Goal: Task Accomplishment & Management: Manage account settings

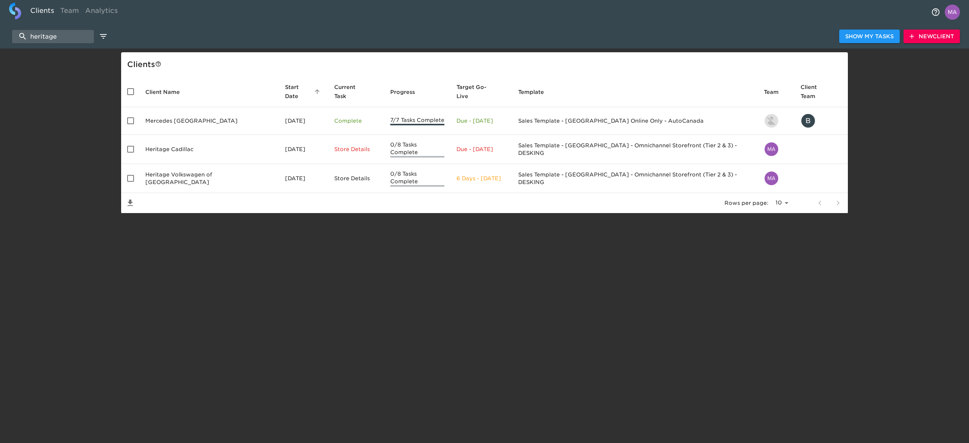
select select "10"
click at [61, 30] on input "heritage" at bounding box center [53, 36] width 82 height 13
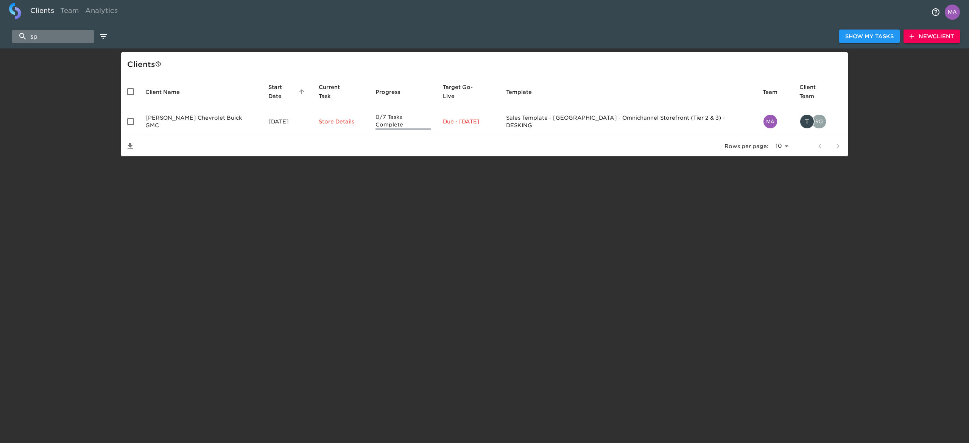
type input "s"
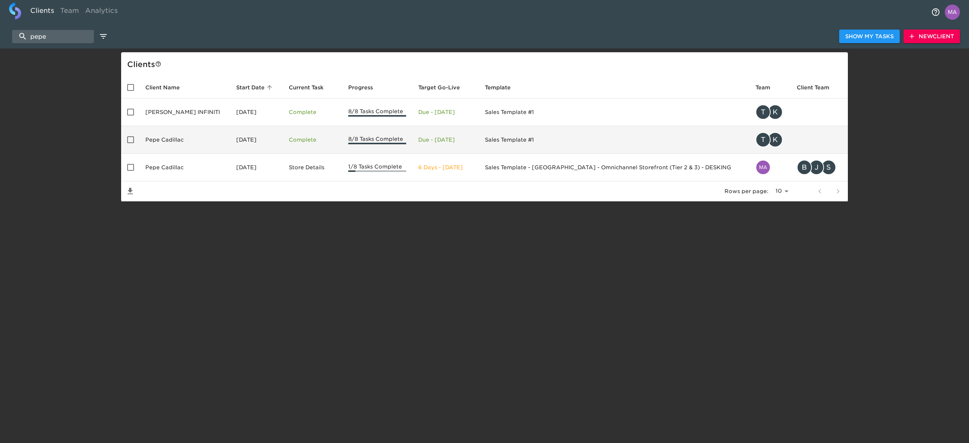
type input "pepe"
click at [174, 141] on td "Pepe Cadillac" at bounding box center [184, 140] width 91 height 28
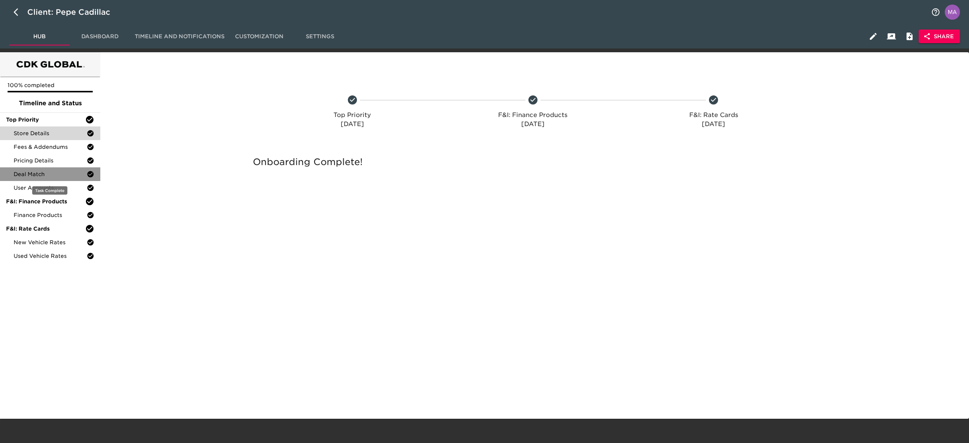
click at [51, 171] on span "Deal Match" at bounding box center [50, 174] width 73 height 8
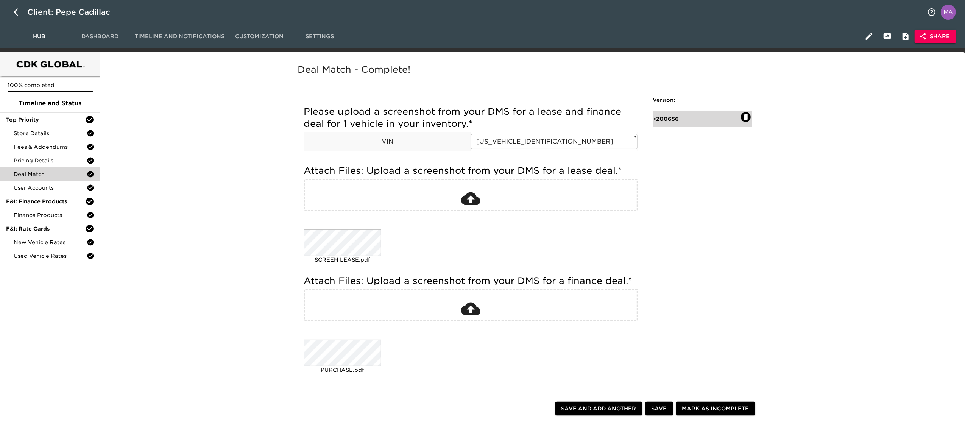
click at [679, 115] on div "• 200656" at bounding box center [697, 119] width 87 height 8
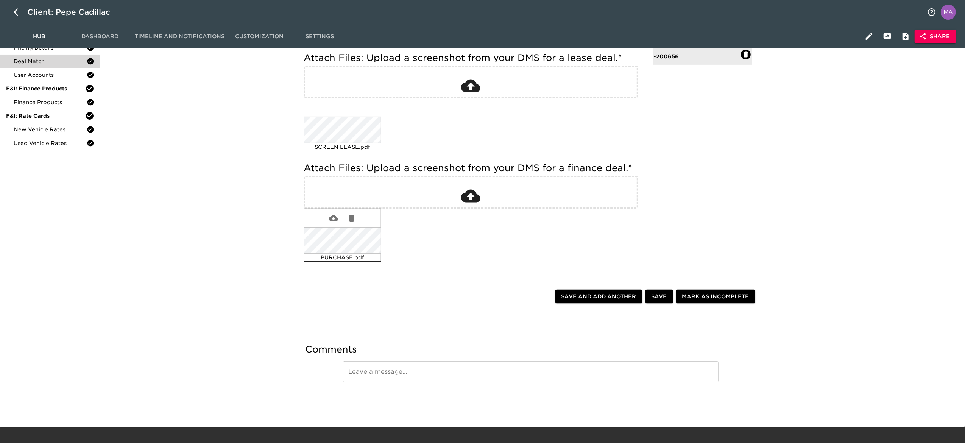
scroll to position [122, 0]
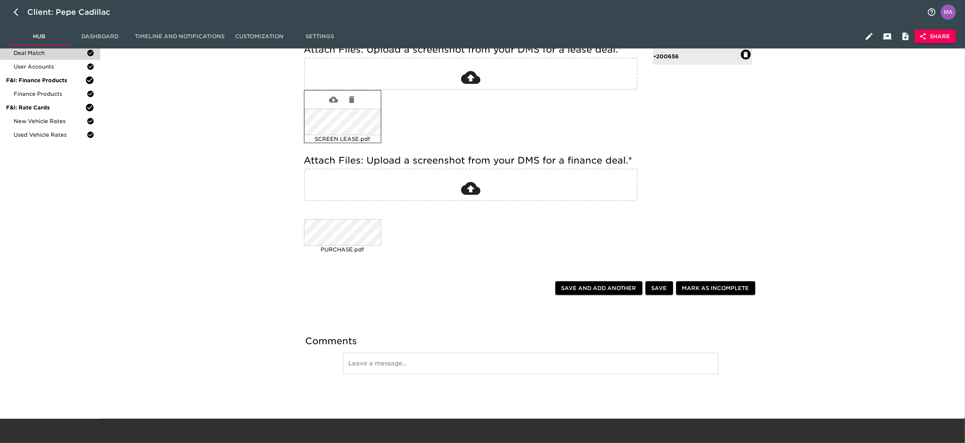
click at [348, 139] on div "SCREEN LEASE.pdf" at bounding box center [343, 116] width 78 height 53
click at [526, 118] on div "SCREEN LEASE.pdf" at bounding box center [468, 117] width 334 height 58
click at [470, 118] on div "SCREEN LEASE.pdf" at bounding box center [468, 117] width 334 height 58
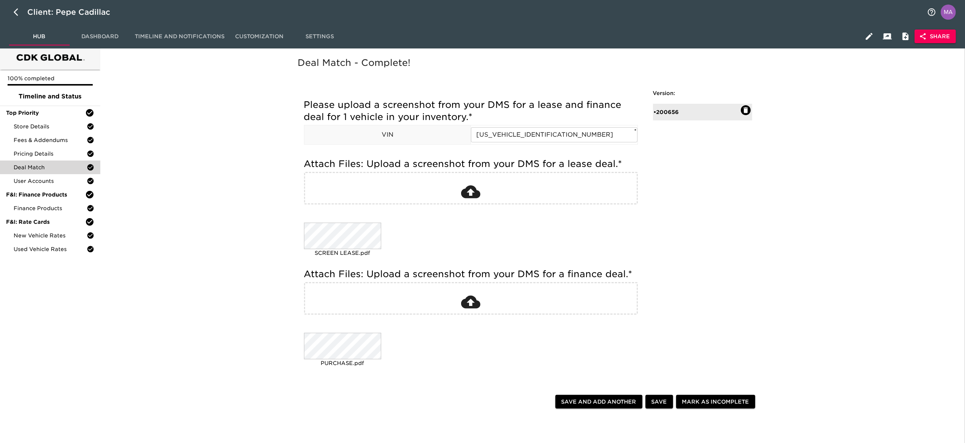
scroll to position [0, 0]
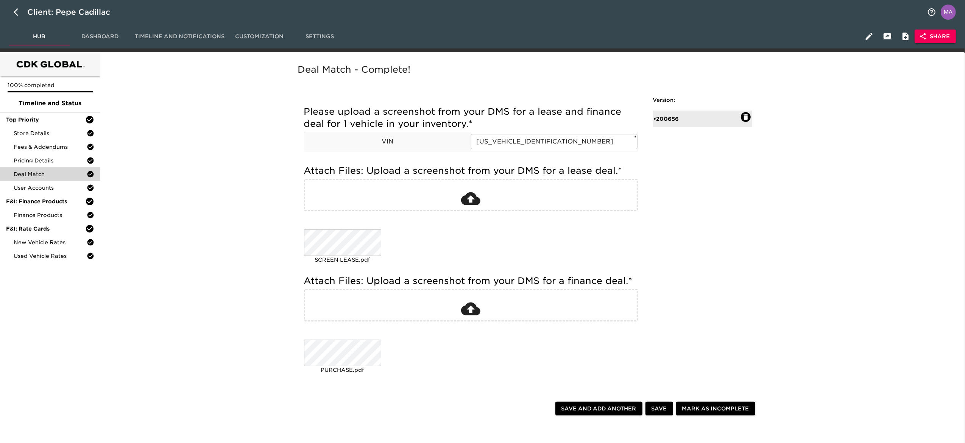
click at [695, 245] on div "Deal Match - Complete! Please upload a screenshot from your DMS for a lease and…" at bounding box center [530, 229] width 469 height 335
click at [811, 255] on div "Deal Match - Complete! Please upload a screenshot from your DMS for a lease and…" at bounding box center [530, 293] width 859 height 473
click at [232, 198] on div "Deal Match - Complete! Please upload a screenshot from your DMS for a lease and…" at bounding box center [530, 293] width 859 height 473
click at [378, 228] on div at bounding box center [342, 221] width 77 height 18
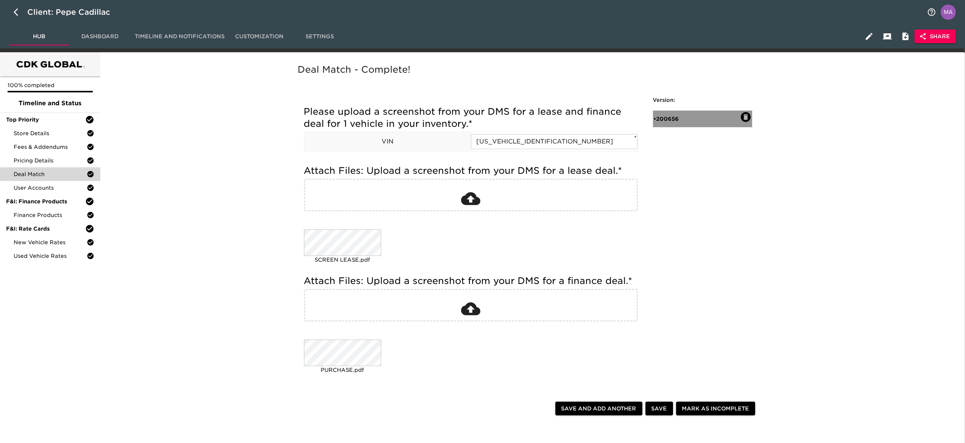
click at [672, 112] on div "• 200656" at bounding box center [702, 118] width 99 height 17
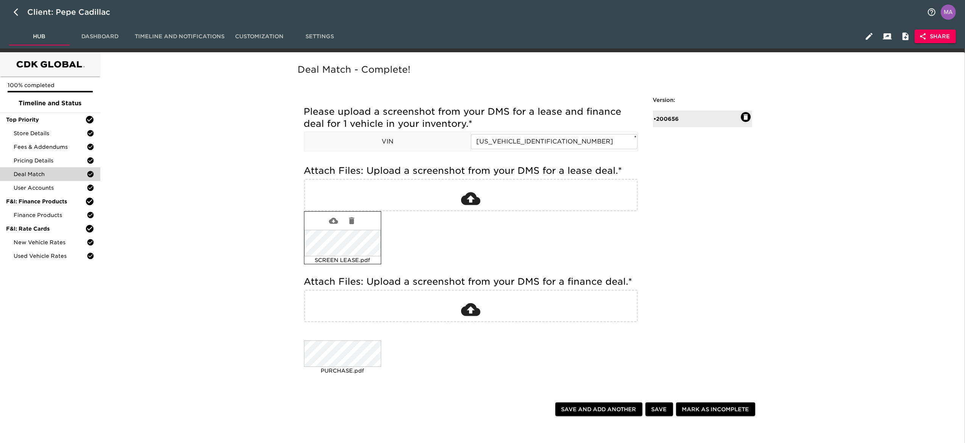
click at [328, 264] on div "SCREEN LEASE.pdf" at bounding box center [343, 237] width 78 height 53
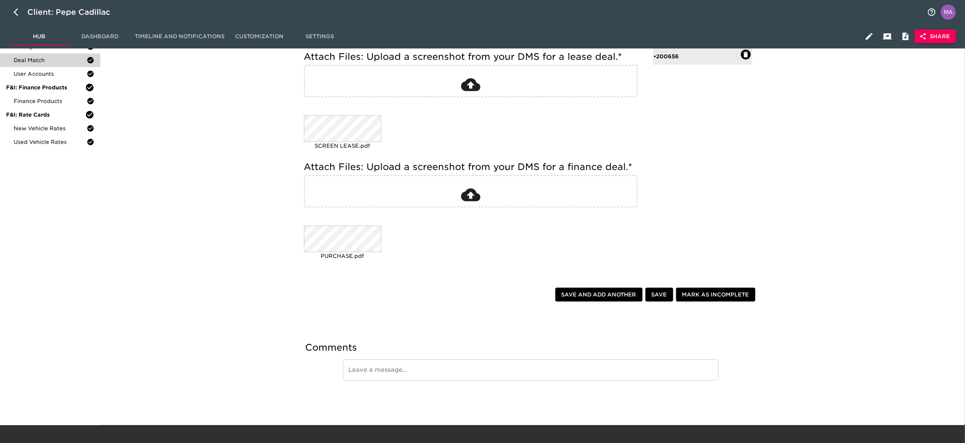
scroll to position [122, 0]
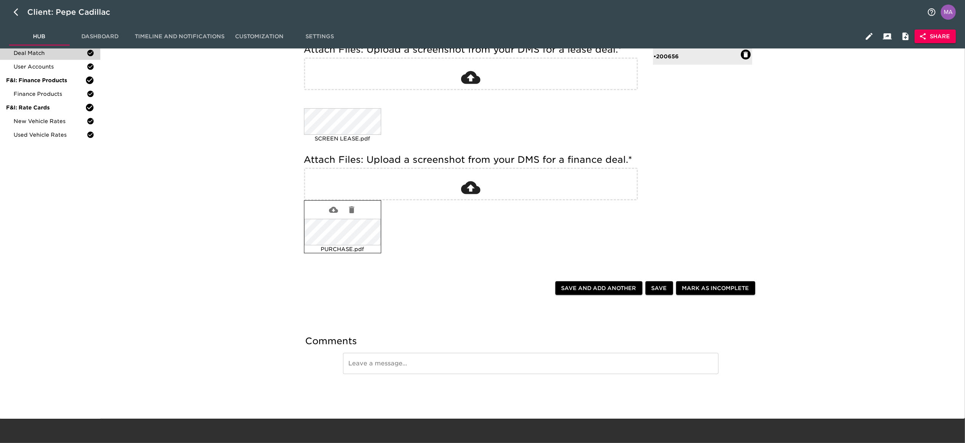
click at [334, 208] on icon "button" at bounding box center [333, 210] width 9 height 6
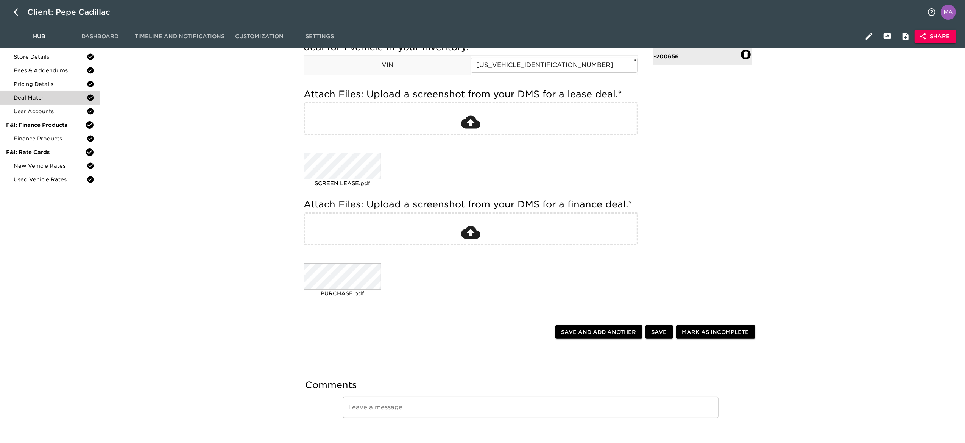
scroll to position [0, 0]
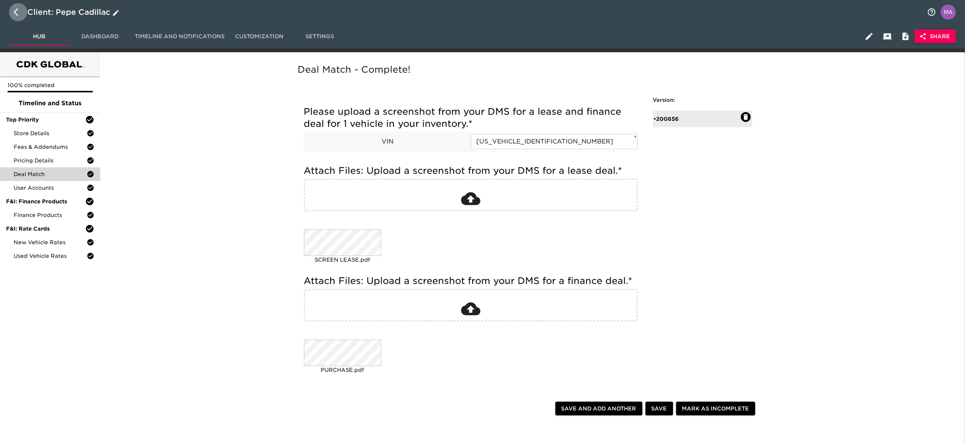
click at [15, 14] on icon "button" at bounding box center [18, 12] width 9 height 9
select select "10"
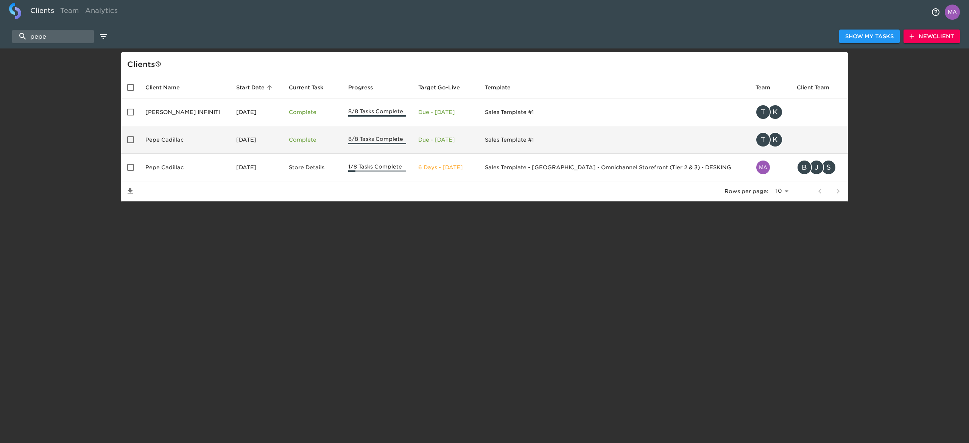
click at [179, 138] on td "Pepe Cadillac" at bounding box center [184, 140] width 91 height 28
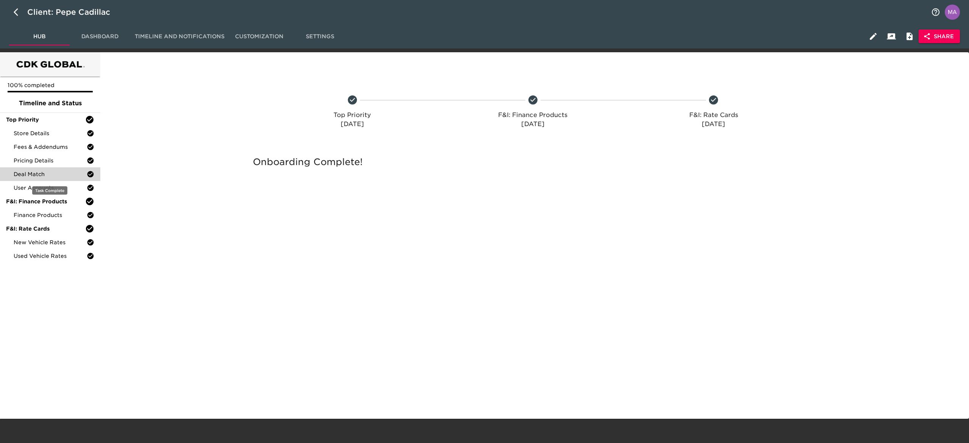
click at [49, 171] on span "Deal Match" at bounding box center [50, 174] width 73 height 8
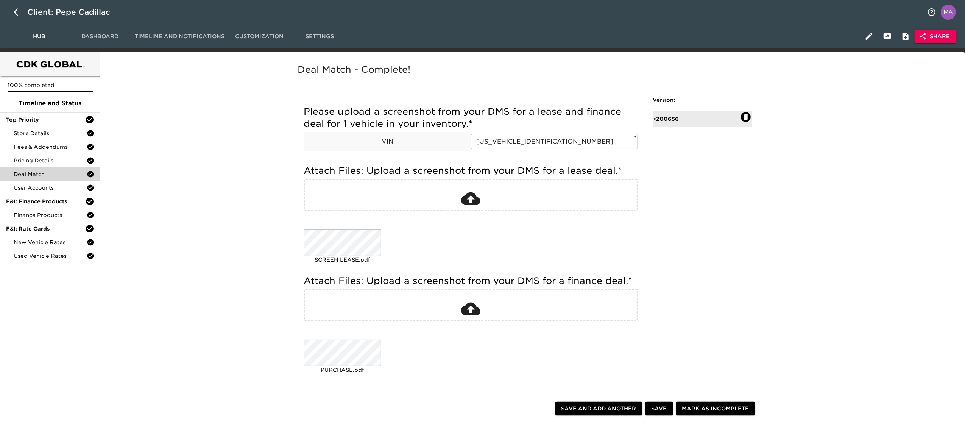
scroll to position [76, 0]
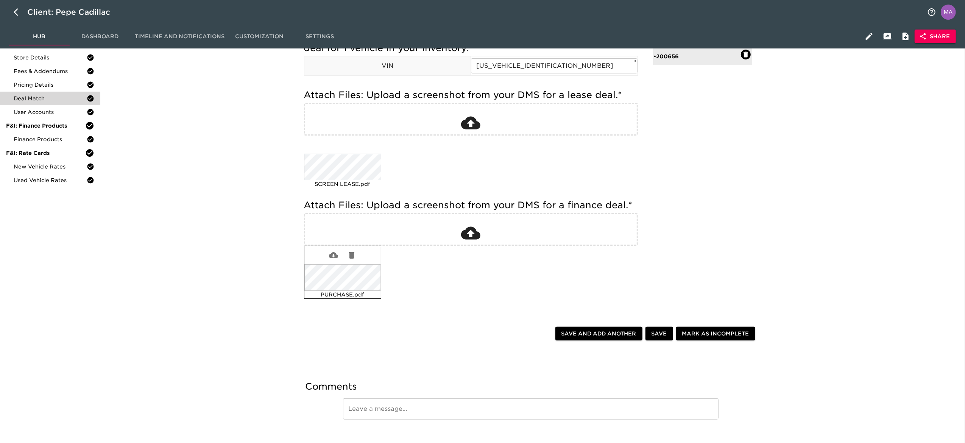
click at [330, 255] on icon "button" at bounding box center [333, 255] width 9 height 9
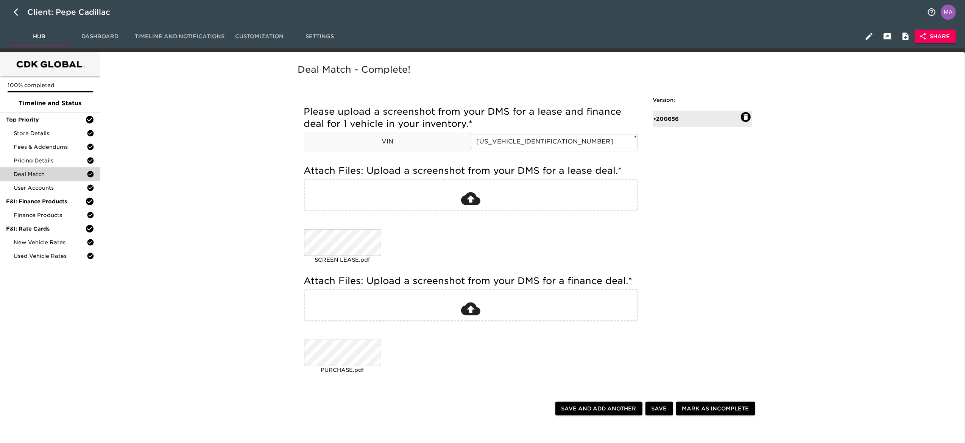
click at [172, 232] on div "Deal Match - Complete! Please upload a screenshot from your DMS for a lease and…" at bounding box center [530, 293] width 859 height 473
click at [160, 165] on div "Deal Match - Complete! Please upload a screenshot from your DMS for a lease and…" at bounding box center [530, 293] width 859 height 473
click at [257, 275] on div "Deal Match - Complete! Please upload a screenshot from your DMS for a lease and…" at bounding box center [530, 293] width 859 height 473
click at [724, 234] on div "Deal Match - Complete! Please upload a screenshot from your DMS for a lease and…" at bounding box center [530, 229] width 469 height 335
click at [238, 201] on div "Deal Match - Complete! Please upload a screenshot from your DMS for a lease and…" at bounding box center [530, 293] width 859 height 473
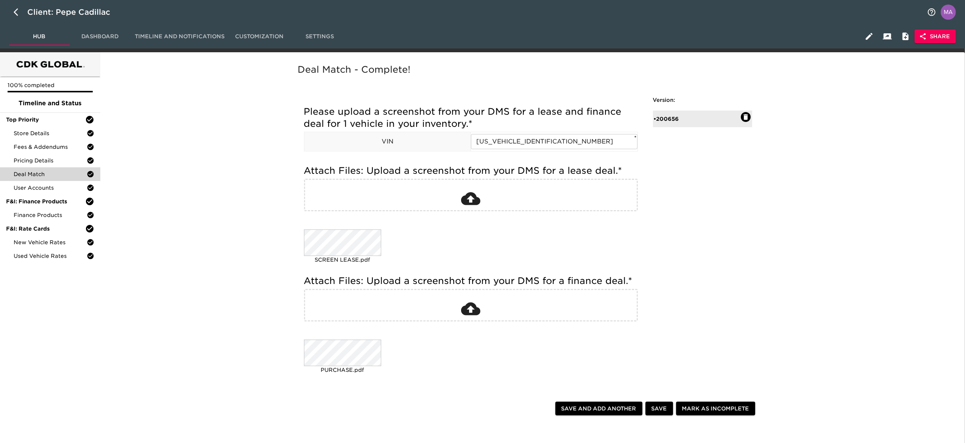
click at [114, 354] on div "Deal Match - Complete! Please upload a screenshot from your DMS for a lease and…" at bounding box center [530, 293] width 859 height 473
click at [191, 213] on div "Deal Match - Complete! Please upload a screenshot from your DMS for a lease and…" at bounding box center [530, 293] width 859 height 473
click at [202, 330] on div "Deal Match - Complete! Please upload a screenshot from your DMS for a lease and…" at bounding box center [530, 293] width 859 height 473
click at [19, 18] on button "button" at bounding box center [18, 12] width 18 height 18
select select "10"
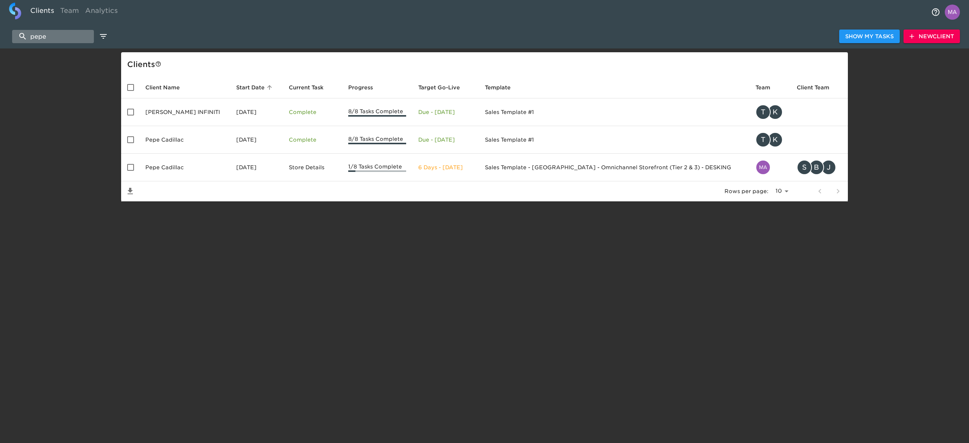
click at [40, 34] on input "pepe" at bounding box center [53, 36] width 82 height 13
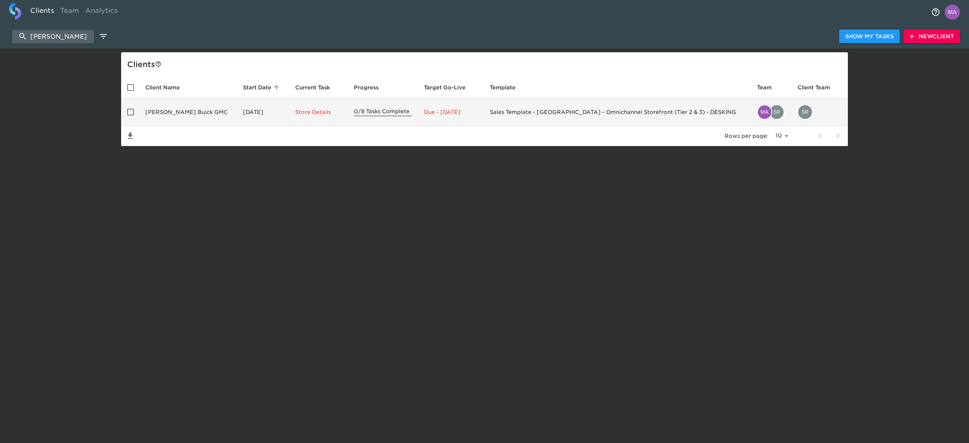
type input "[PERSON_NAME]"
click at [155, 109] on td "[PERSON_NAME] Buick GMC" at bounding box center [188, 112] width 98 height 28
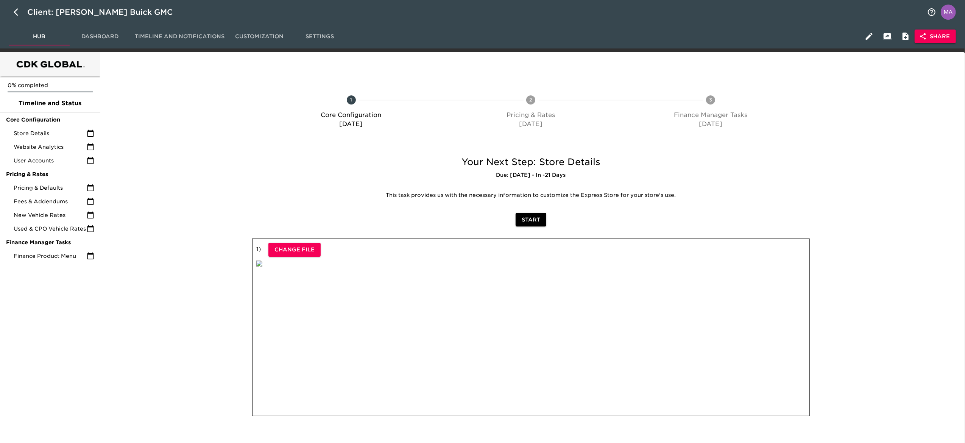
click at [926, 38] on icon "button" at bounding box center [923, 37] width 8 height 8
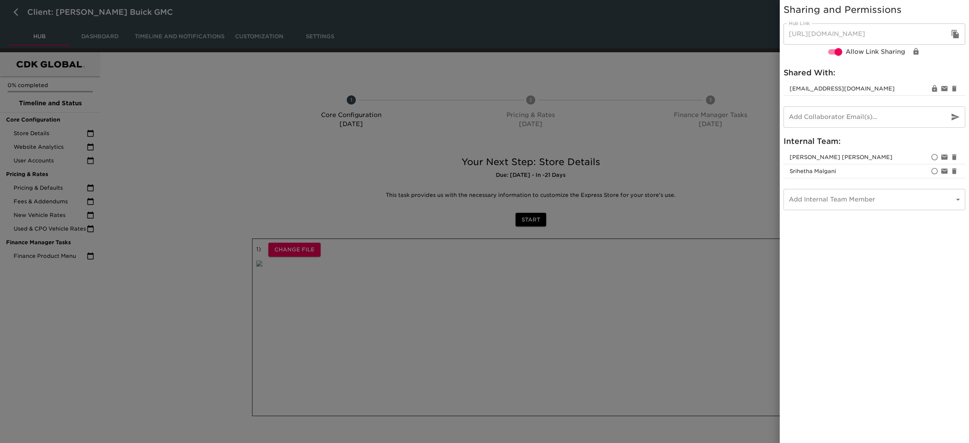
click at [959, 33] on icon "button" at bounding box center [955, 34] width 9 height 9
click at [901, 115] on input "email" at bounding box center [863, 116] width 160 height 21
type input "m"
click at [168, 183] on div at bounding box center [484, 221] width 969 height 443
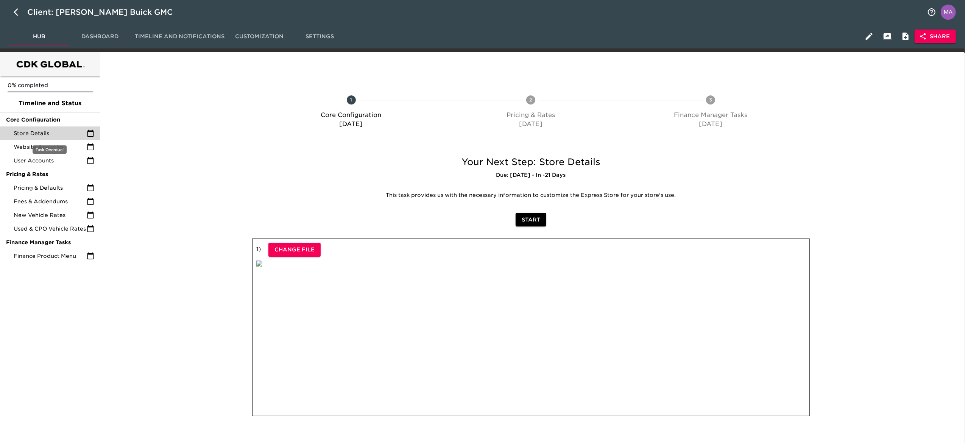
click at [48, 132] on span "Store Details" at bounding box center [50, 133] width 73 height 8
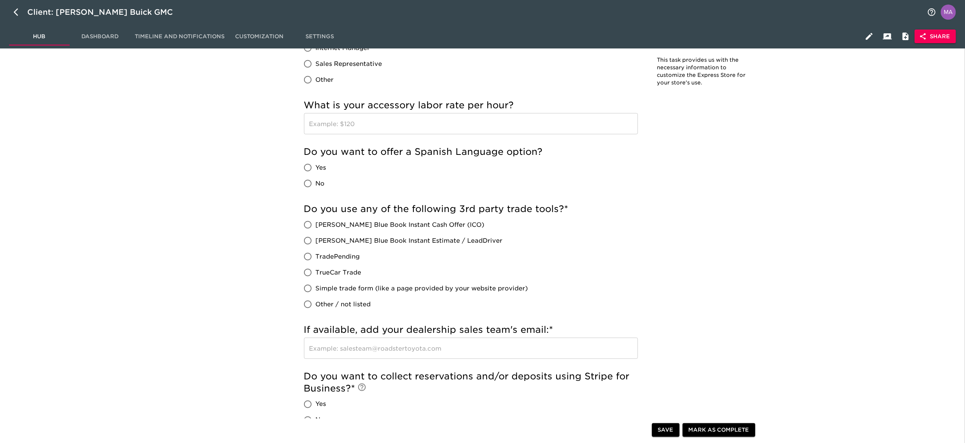
scroll to position [1060, 0]
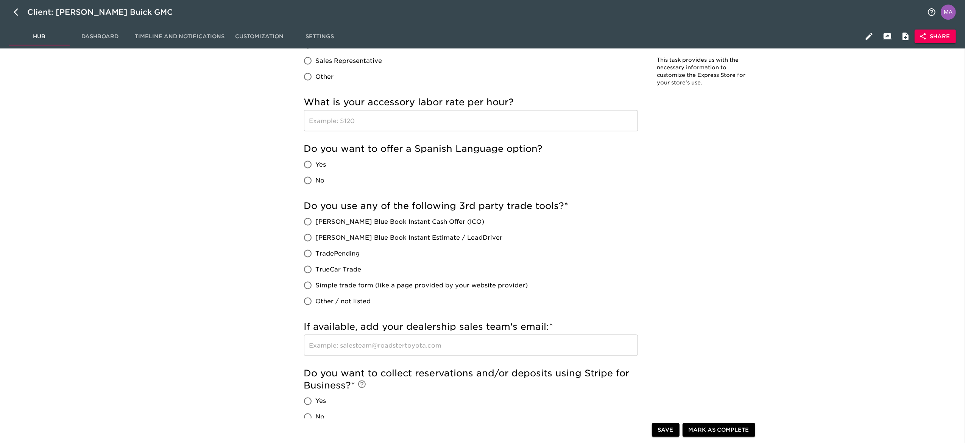
click at [307, 254] on input "TradePending" at bounding box center [308, 254] width 16 height 16
radio input "true"
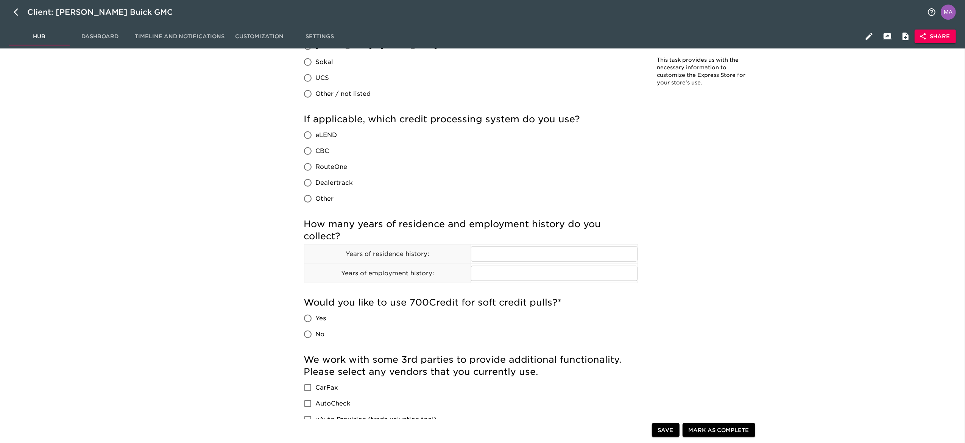
scroll to position [530, 0]
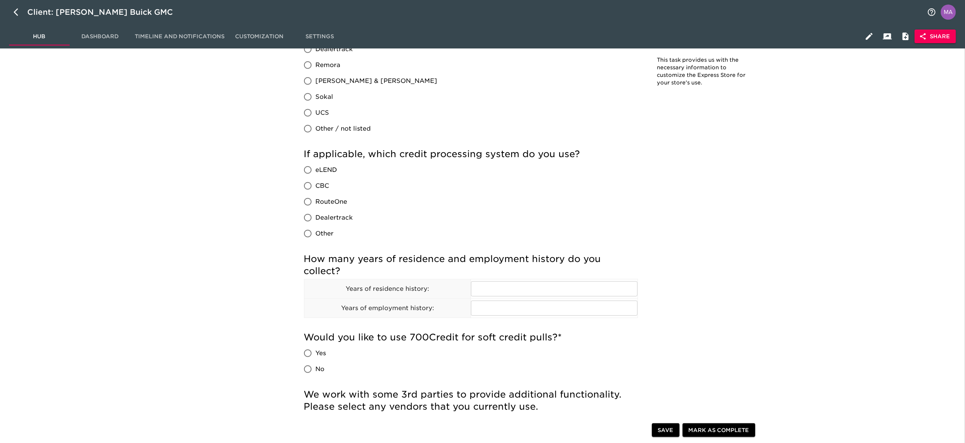
click at [306, 202] on input "RouteOne" at bounding box center [308, 202] width 16 height 16
radio input "true"
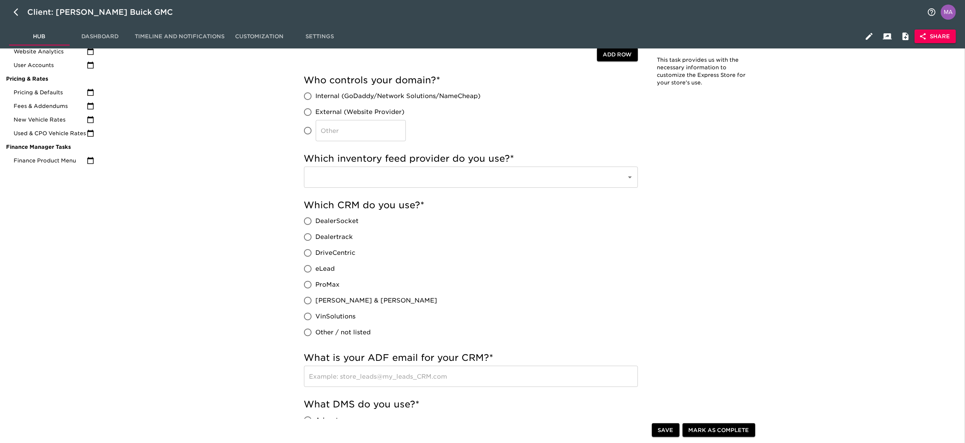
scroll to position [76, 0]
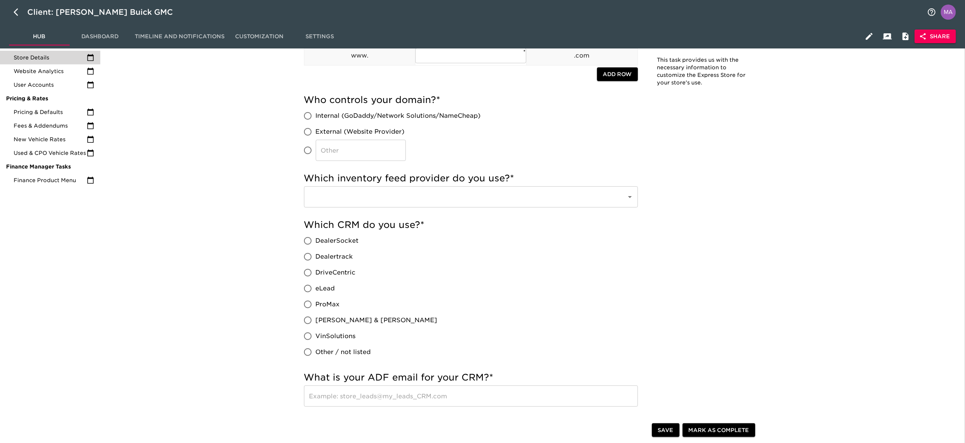
click at [309, 239] on input "DealerSocket" at bounding box center [308, 241] width 16 height 16
radio input "true"
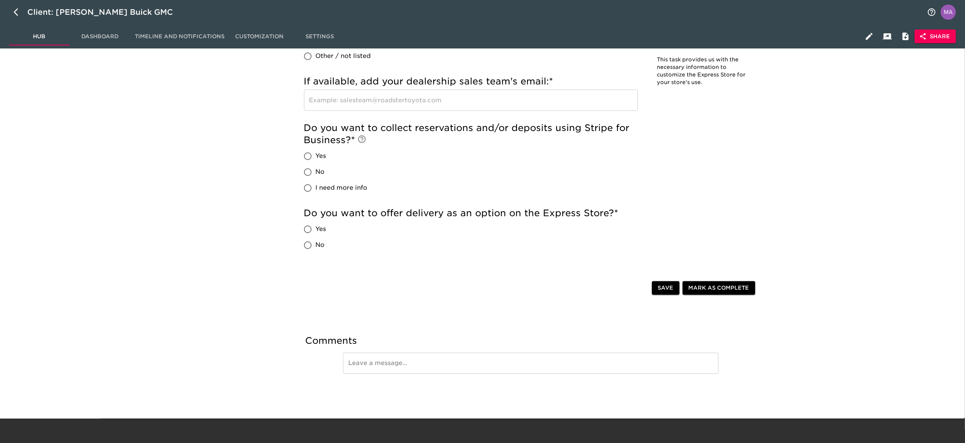
scroll to position [1398, 0]
click at [654, 288] on button "Save" at bounding box center [666, 288] width 28 height 14
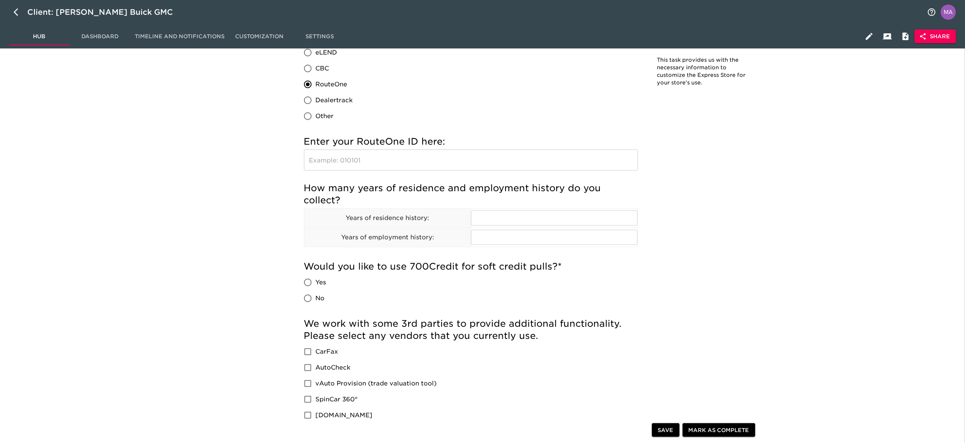
scroll to position [717, 0]
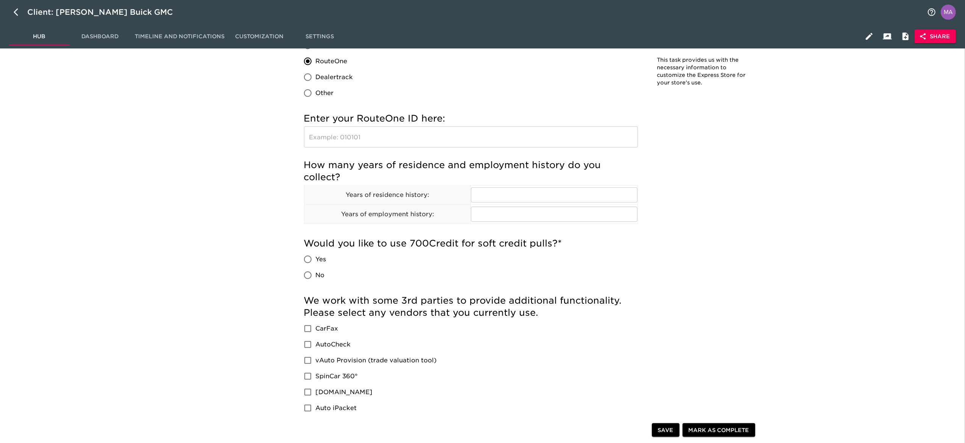
click at [226, 193] on div "Store Details Overdue! Note: This task provides us with the necessary informati…" at bounding box center [530, 215] width 859 height 1750
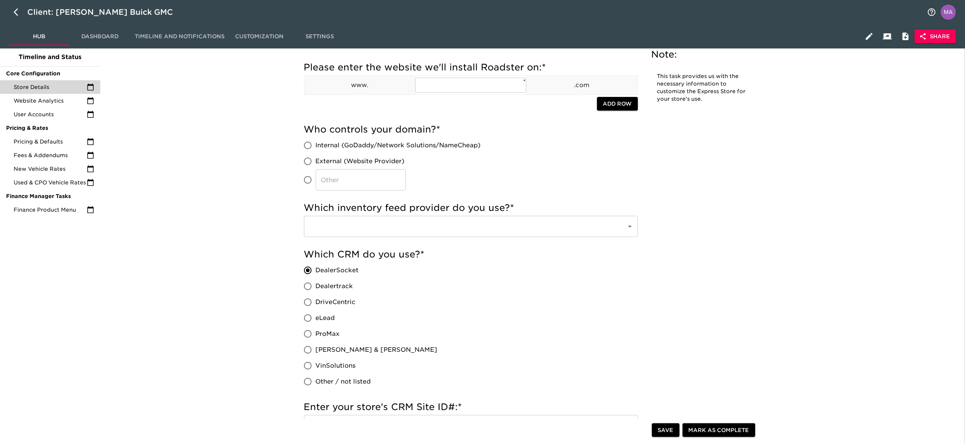
scroll to position [0, 0]
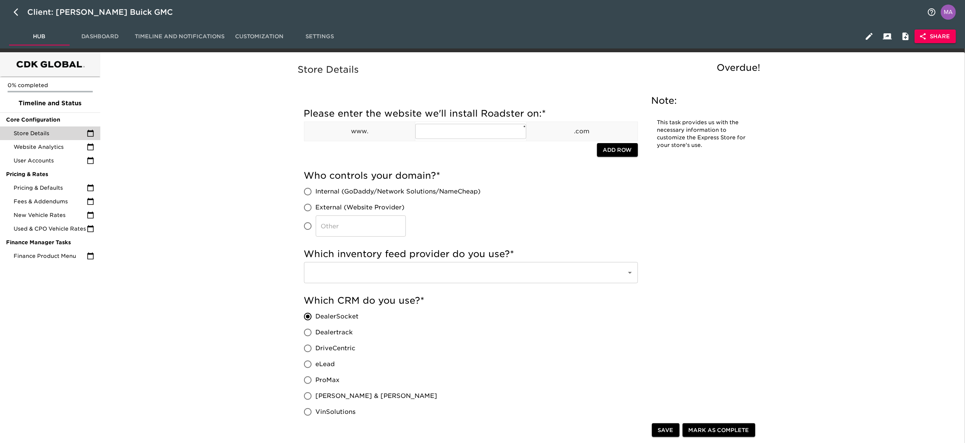
click at [942, 42] on button "Share" at bounding box center [934, 37] width 41 height 14
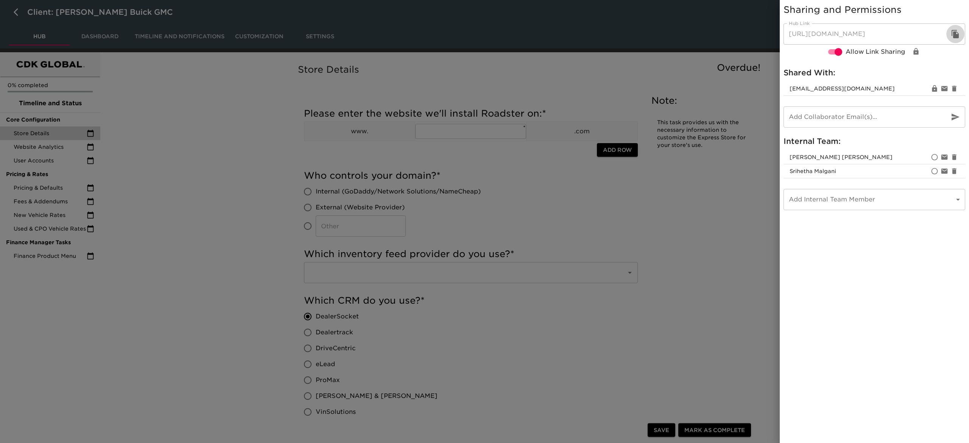
click at [958, 39] on button "button" at bounding box center [955, 34] width 18 height 18
click at [955, 31] on icon "button" at bounding box center [955, 34] width 9 height 9
click at [770, 220] on div at bounding box center [484, 221] width 969 height 443
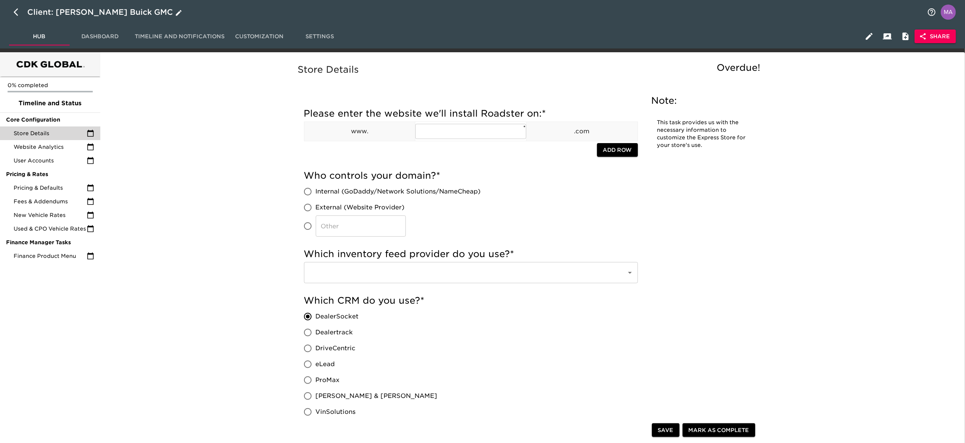
click at [16, 10] on icon "button" at bounding box center [16, 12] width 5 height 8
select select "10"
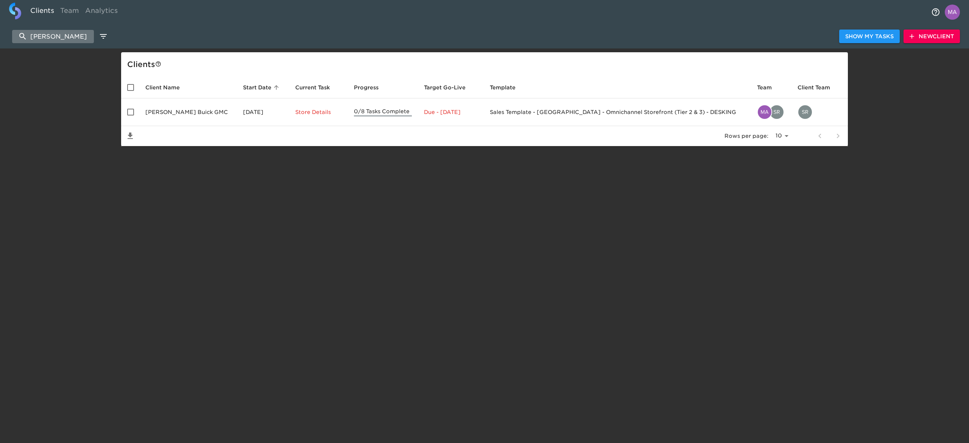
click at [56, 39] on input "[PERSON_NAME]" at bounding box center [53, 36] width 82 height 13
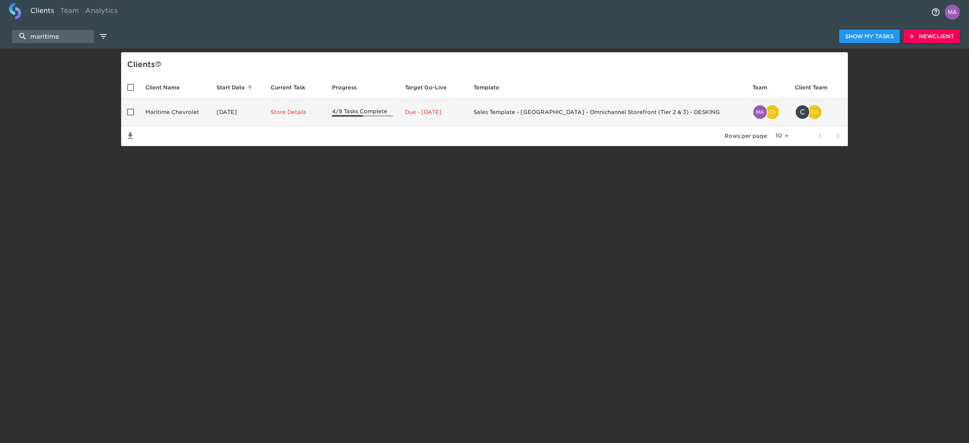
type input "maritime"
click at [199, 107] on td "Maritime Chevrolet" at bounding box center [174, 112] width 71 height 28
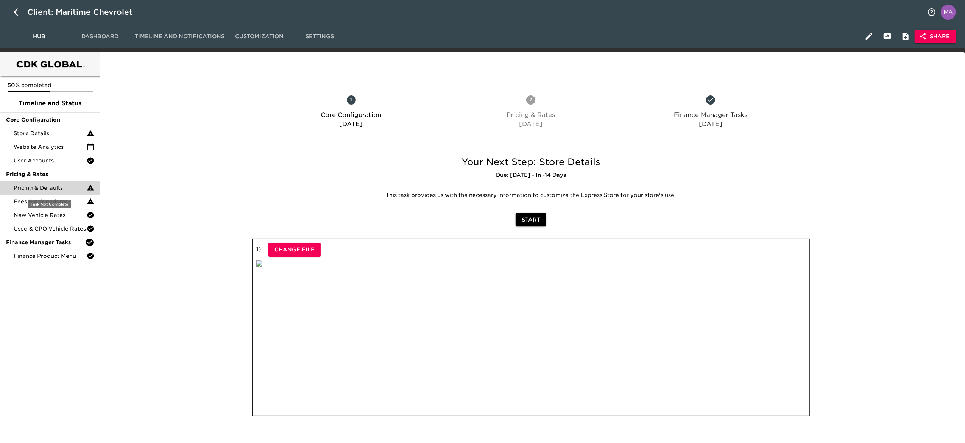
click at [52, 188] on span "Pricing & Defaults" at bounding box center [50, 188] width 73 height 8
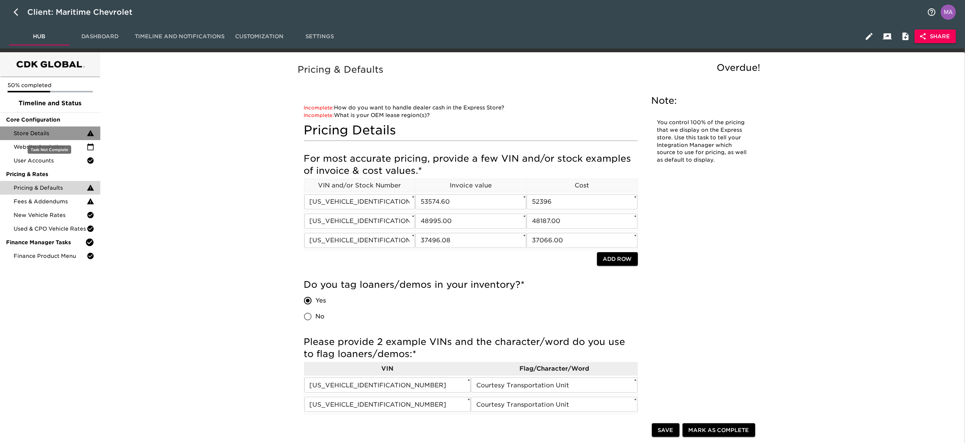
click at [52, 131] on span "Store Details" at bounding box center [50, 133] width 73 height 8
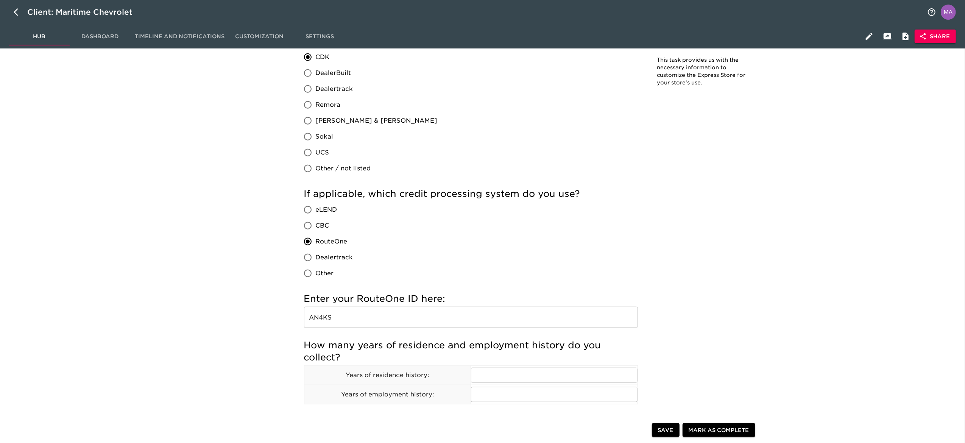
scroll to position [605, 0]
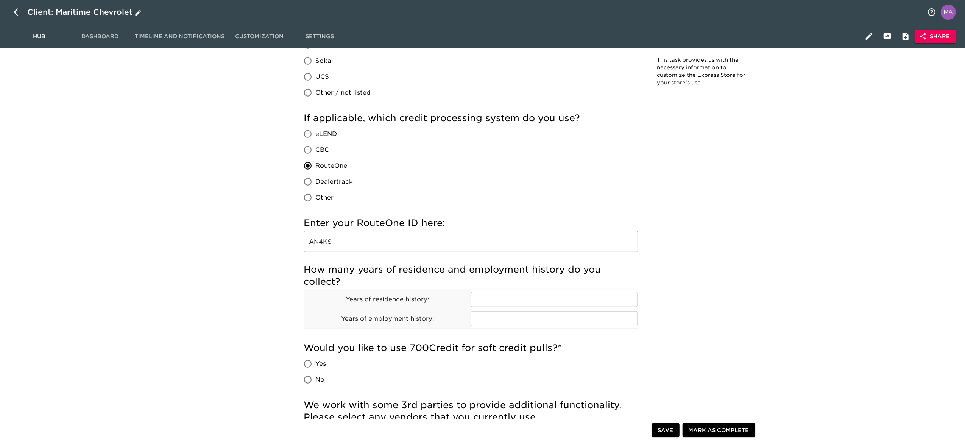
click at [19, 12] on icon "button" at bounding box center [18, 12] width 9 height 9
select select "10"
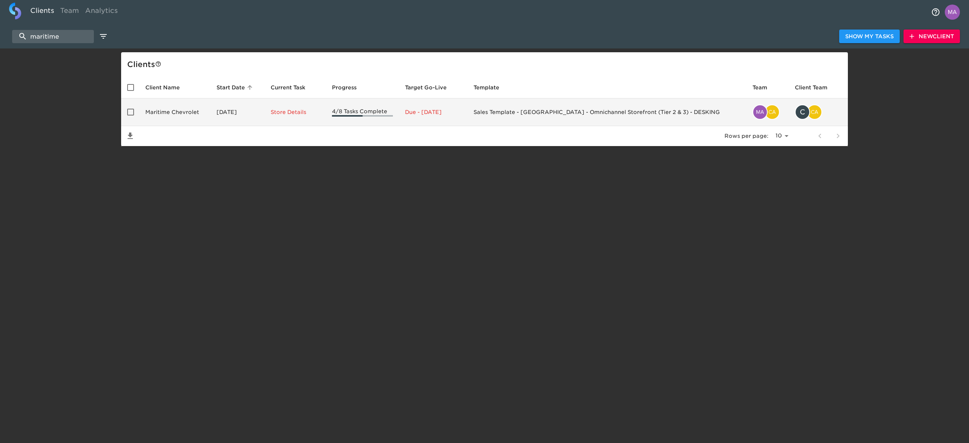
click at [177, 111] on td "Maritime Chevrolet" at bounding box center [174, 112] width 71 height 28
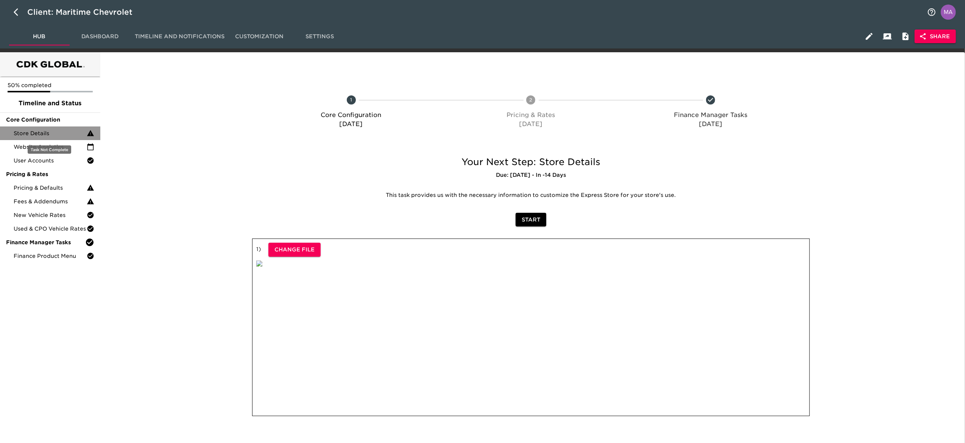
click at [57, 131] on span "Store Details" at bounding box center [50, 133] width 73 height 8
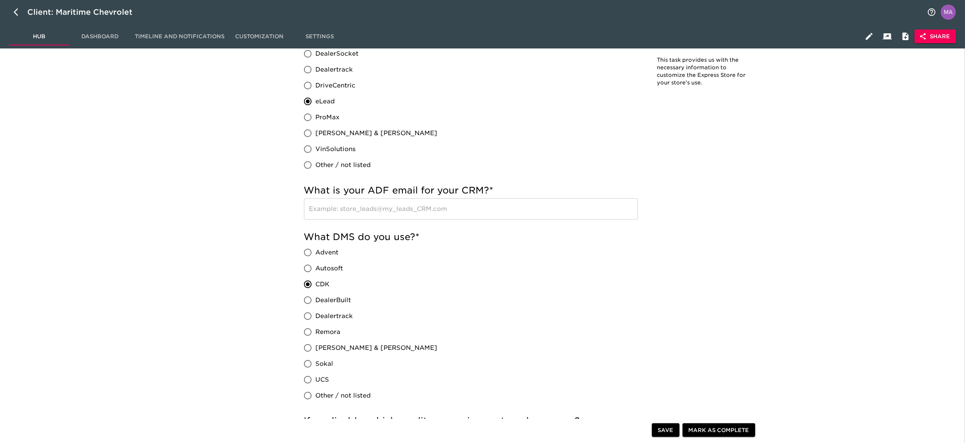
scroll to position [227, 0]
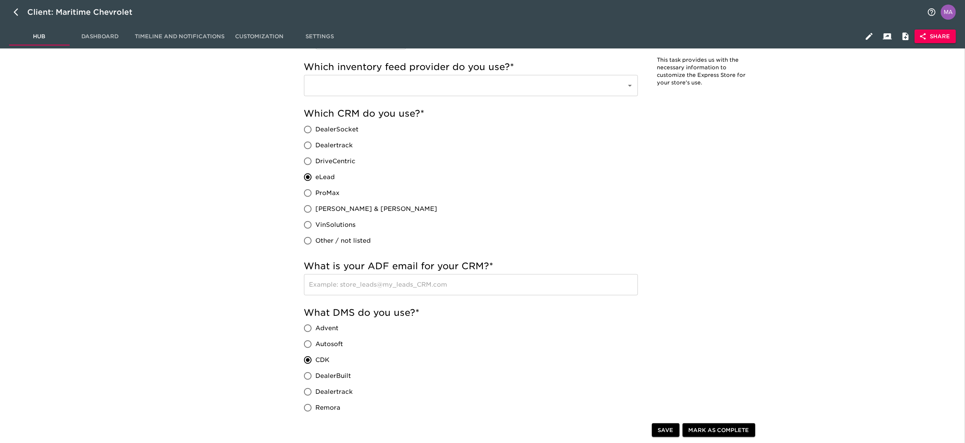
click at [515, 86] on input "text" at bounding box center [460, 85] width 306 height 14
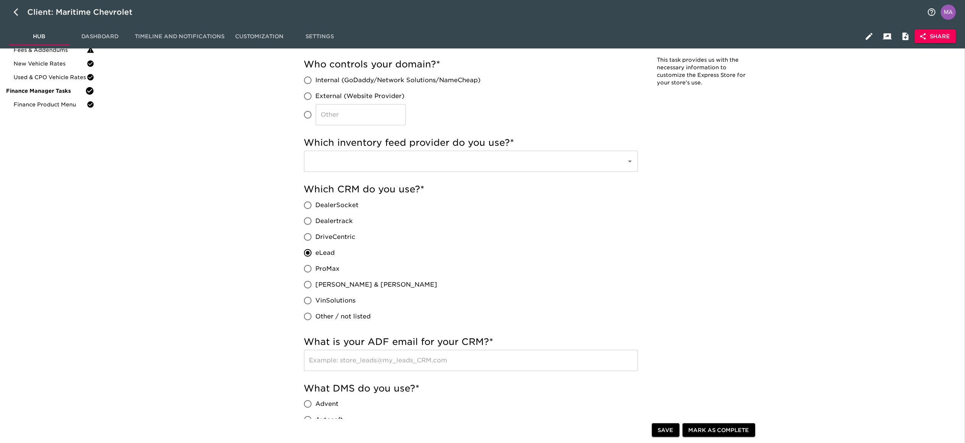
scroll to position [0, 0]
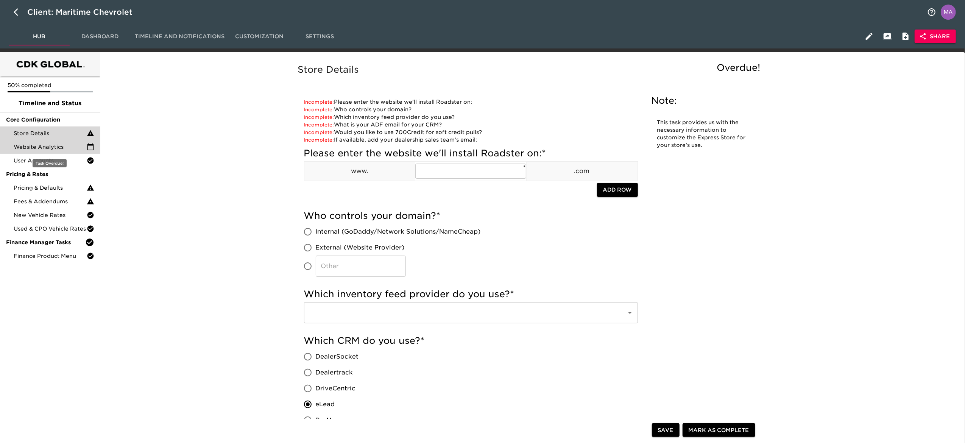
click at [44, 148] on span "Website Analytics" at bounding box center [50, 147] width 73 height 8
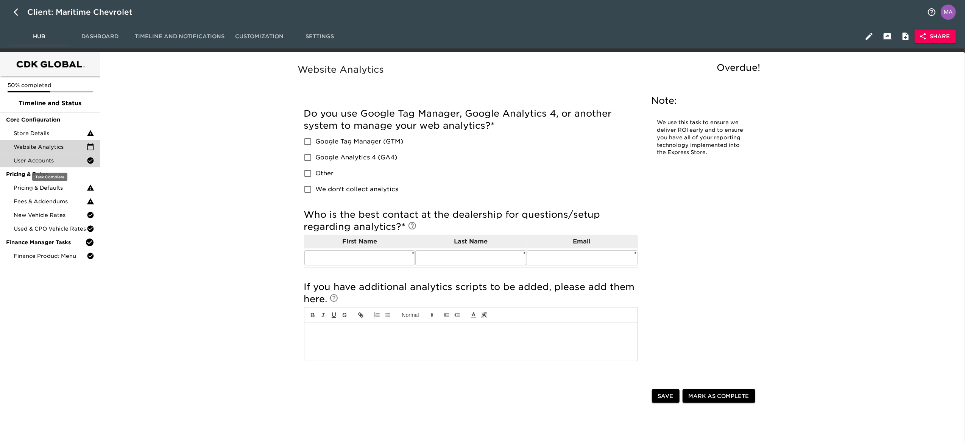
click at [50, 159] on span "User Accounts" at bounding box center [50, 161] width 73 height 8
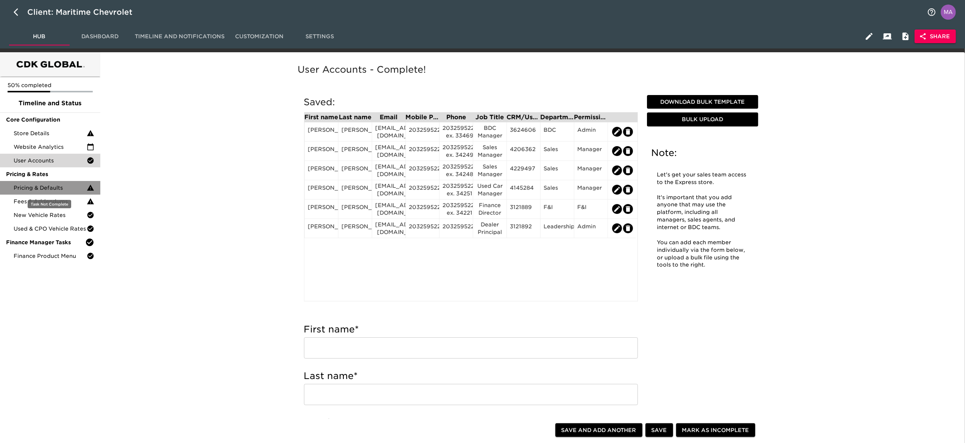
click at [51, 182] on div "Pricing & Defaults" at bounding box center [50, 188] width 100 height 14
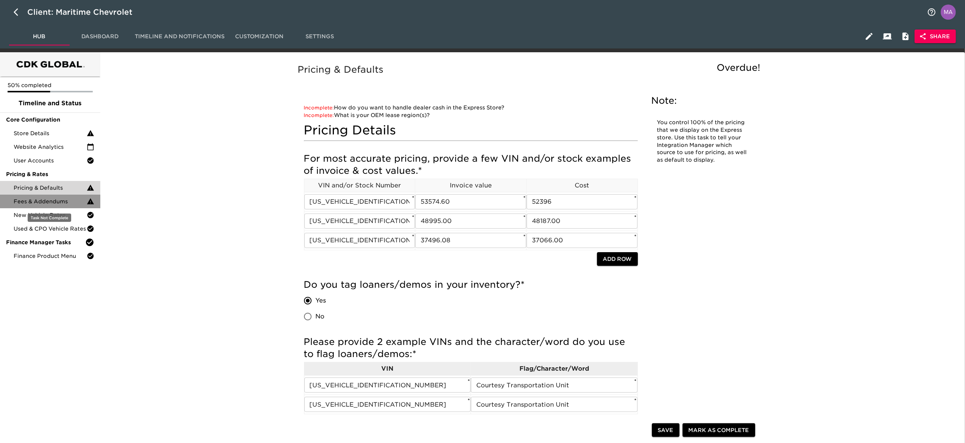
click at [49, 207] on div "Fees & Addendums" at bounding box center [50, 202] width 100 height 14
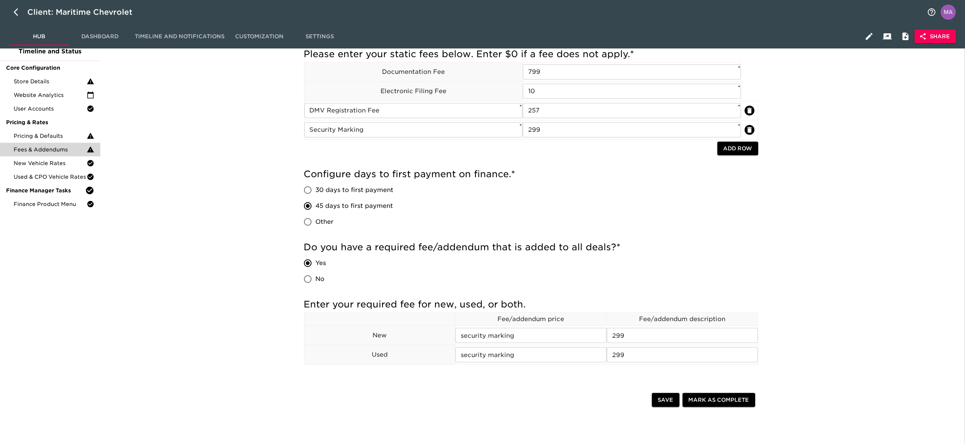
scroll to position [76, 0]
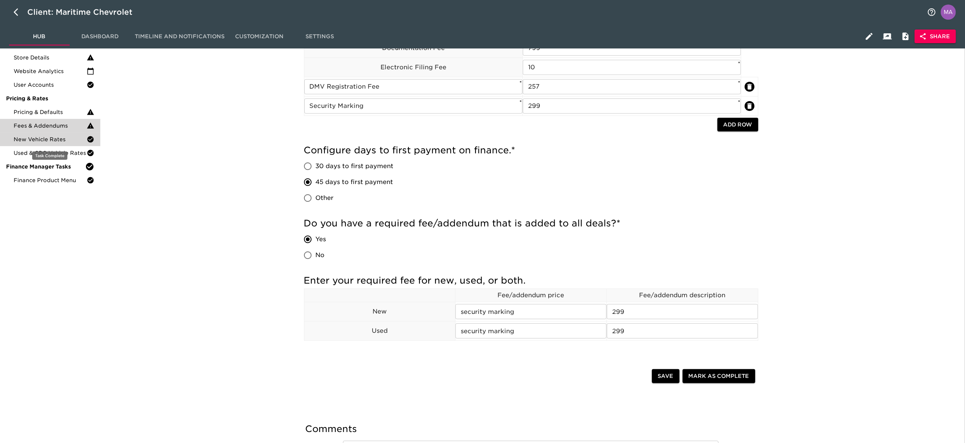
click at [32, 139] on span "New Vehicle Rates" at bounding box center [50, 139] width 73 height 8
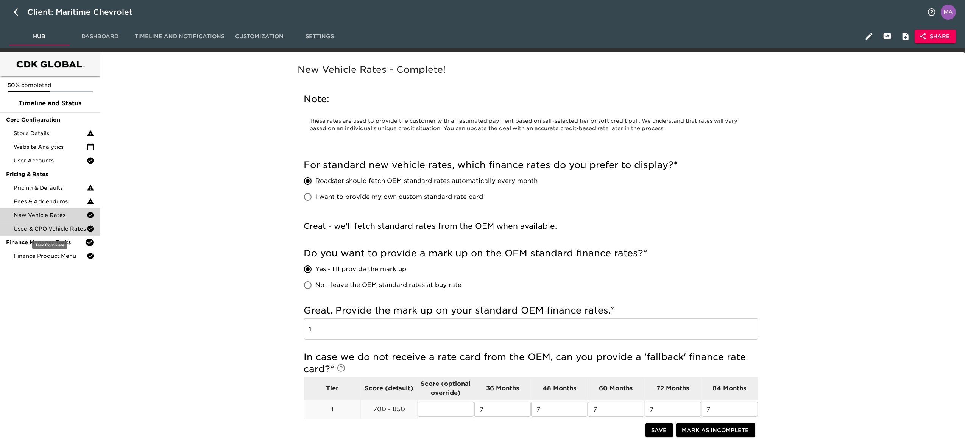
click at [55, 229] on span "Used & CPO Vehicle Rates" at bounding box center [50, 229] width 73 height 8
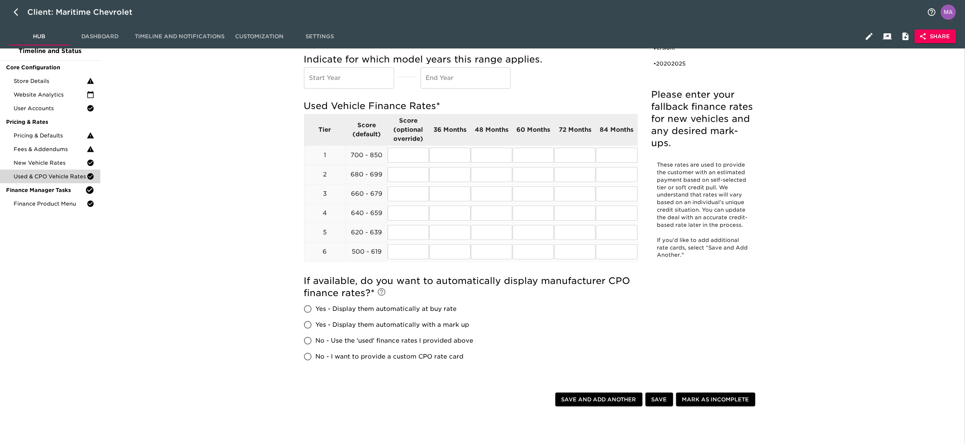
scroll to position [76, 0]
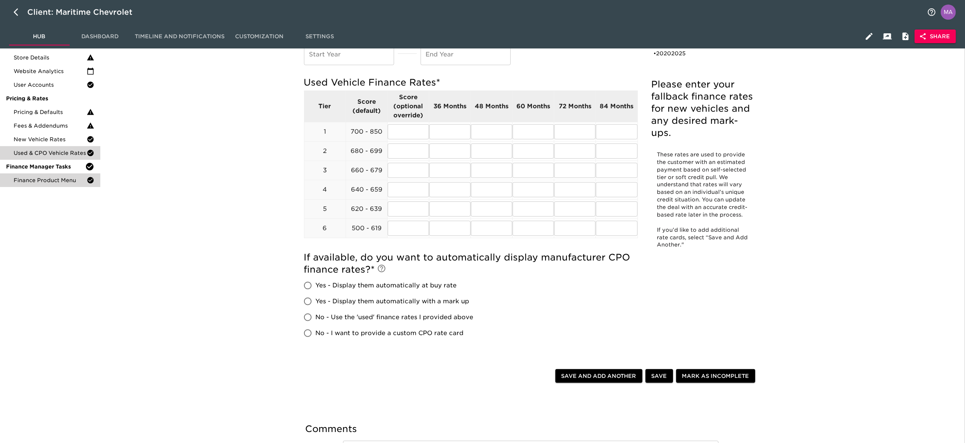
click at [46, 183] on span "Finance Product Menu" at bounding box center [50, 180] width 73 height 8
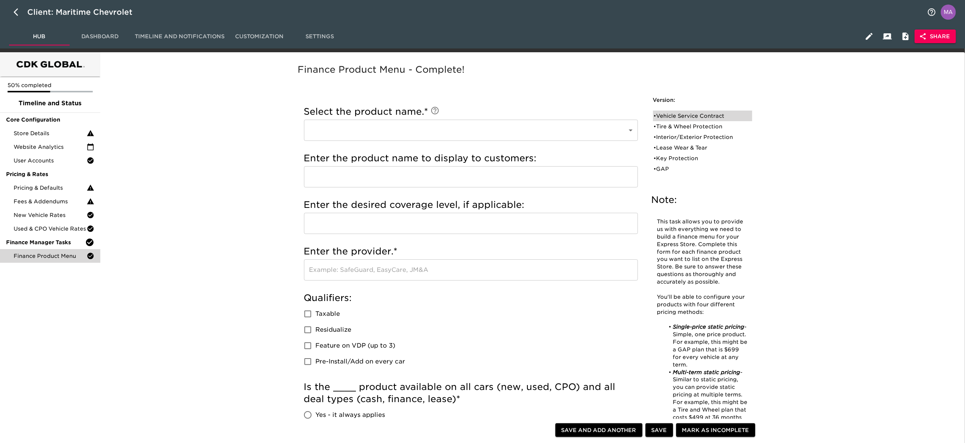
click at [699, 115] on div "• Vehicle Service Contract" at bounding box center [697, 116] width 87 height 8
type input "Vehicle Service Contract"
type input "Platinum"
type input "GM Financial"
checkbox input "true"
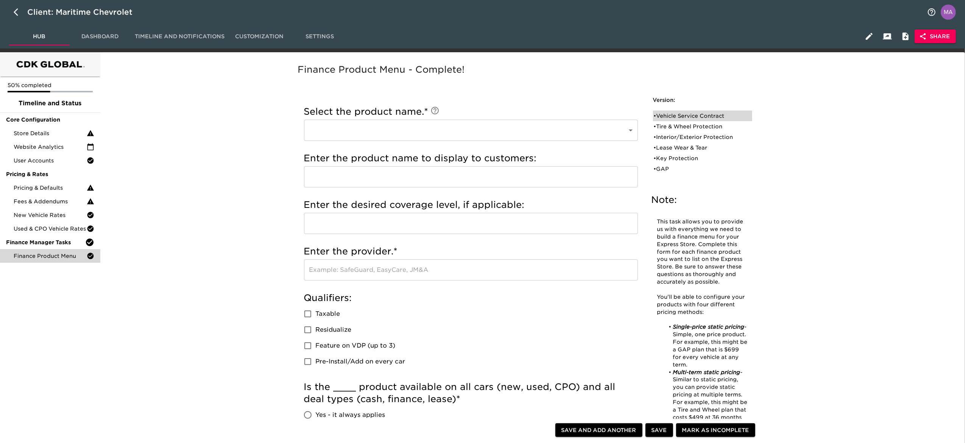
radio input "true"
type input "1000"
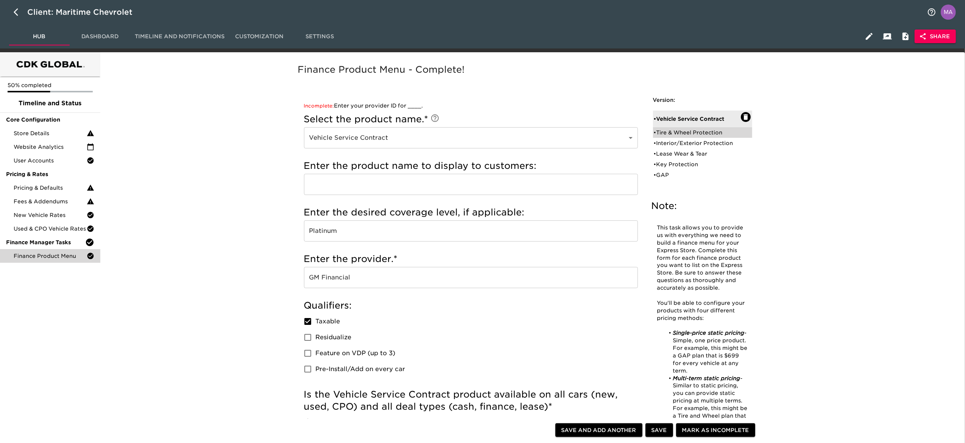
click at [722, 129] on div "• Tire & Wheel Protection" at bounding box center [697, 133] width 87 height 8
type input "Tire & Wheel Protection"
type input "Chevy Protection"
checkbox input "true"
radio input "true"
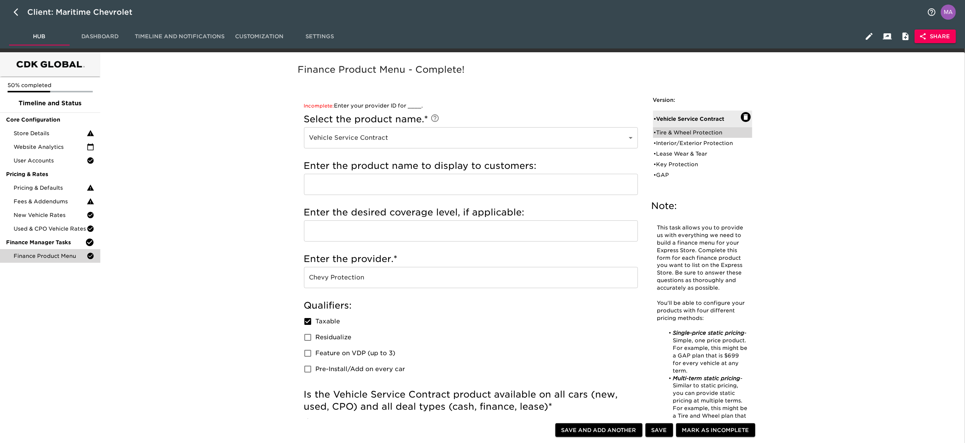
radio input "true"
radio input "false"
type input "750"
radio input "false"
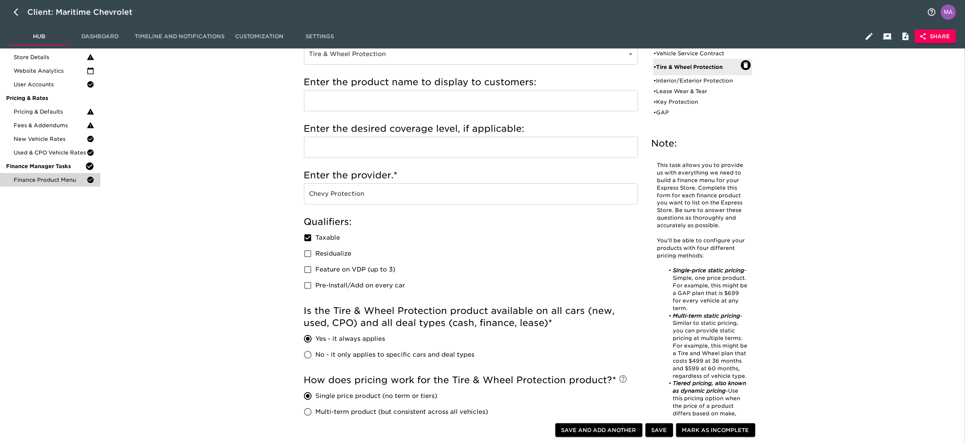
scroll to position [76, 0]
click at [692, 83] on div "• Interior/Exterior Protection" at bounding box center [697, 81] width 87 height 8
type input "Interior/Exterior Protection"
type input "Ally Appearance Protection"
type input "Ally Protection"
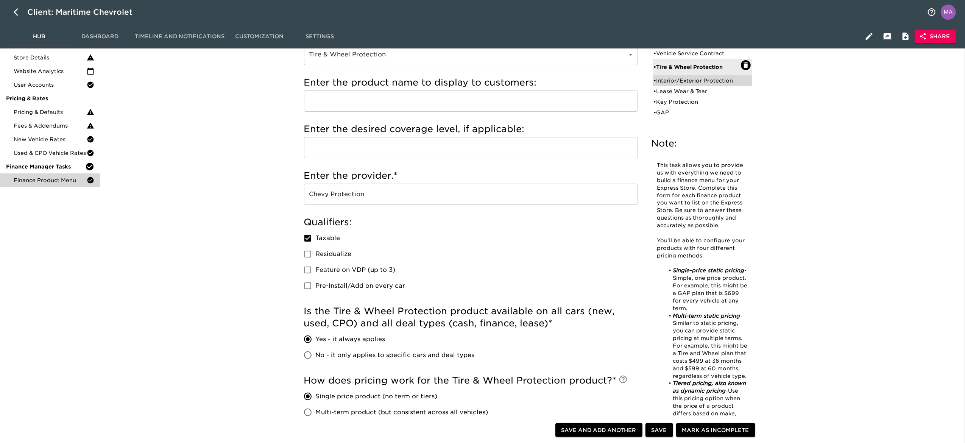
checkbox input "false"
radio input "true"
type input "544"
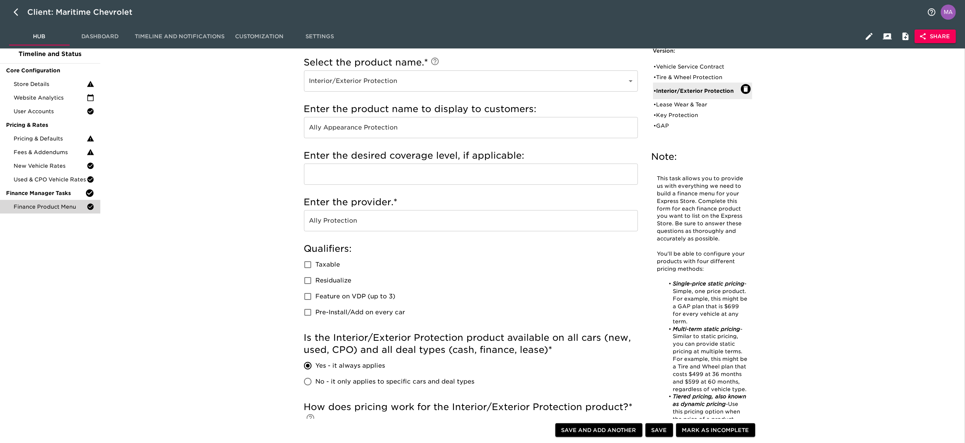
scroll to position [0, 0]
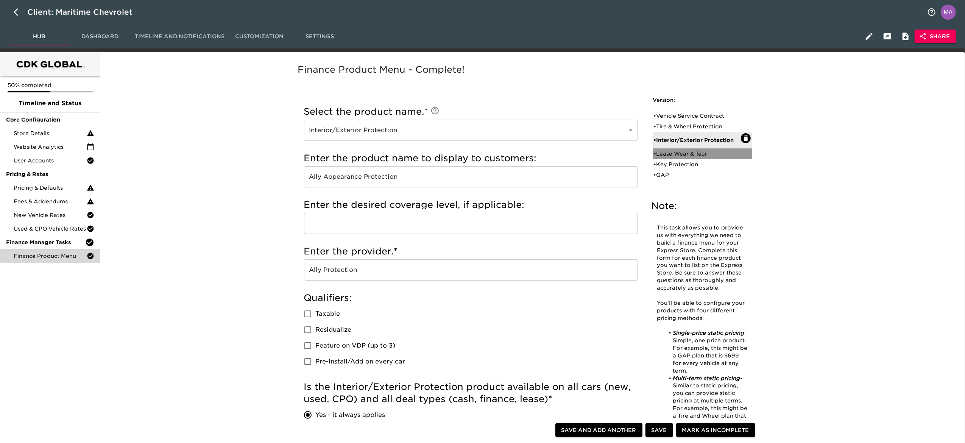
click at [677, 152] on div "• Lease Wear & Tear" at bounding box center [697, 154] width 87 height 8
type input "Lease Wear & Tear"
type input "Chevy Protection"
radio input "false"
radio input "true"
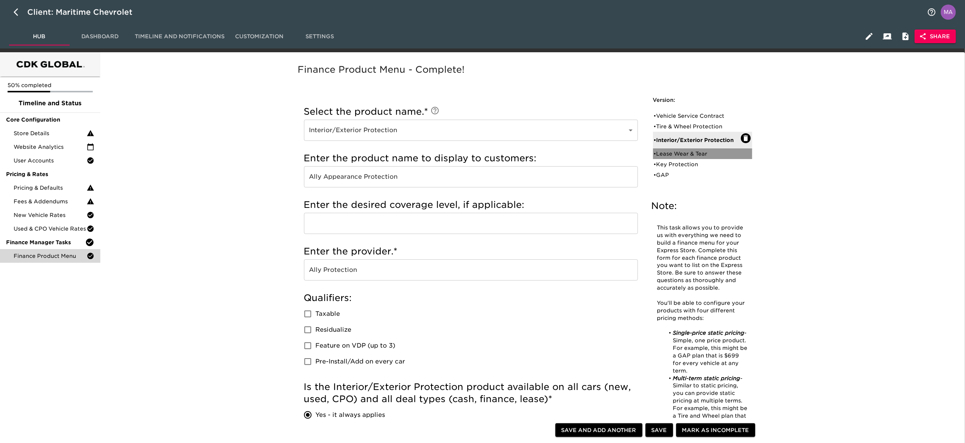
checkbox input "true"
radio input "true"
type input "400"
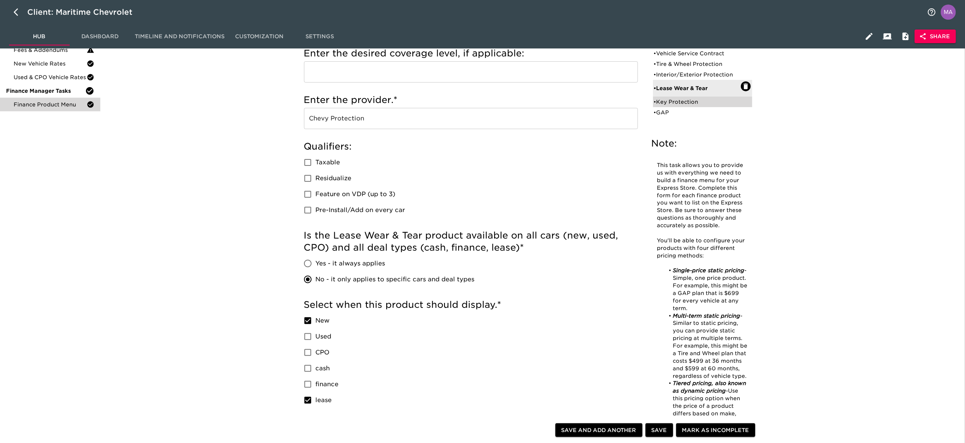
click at [692, 102] on div "• Key Protection" at bounding box center [697, 102] width 87 height 8
type input "Key Protection"
checkbox input "true"
radio input "true"
radio input "false"
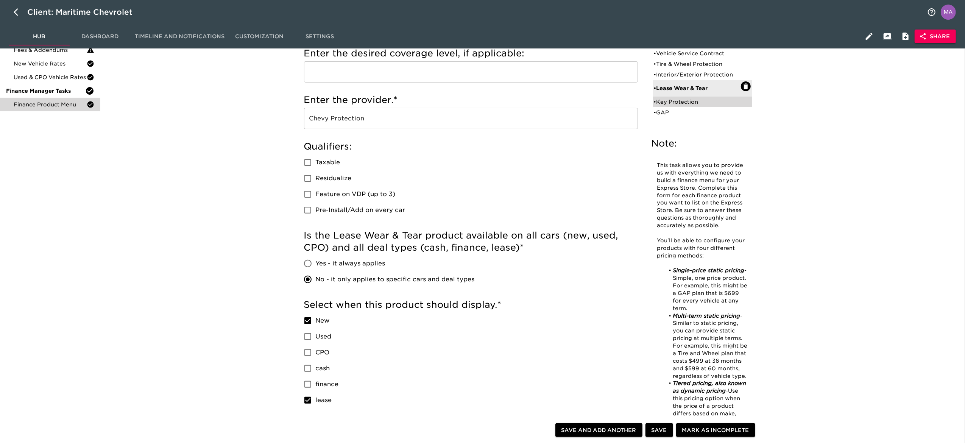
checkbox input "false"
radio input "true"
type input "250"
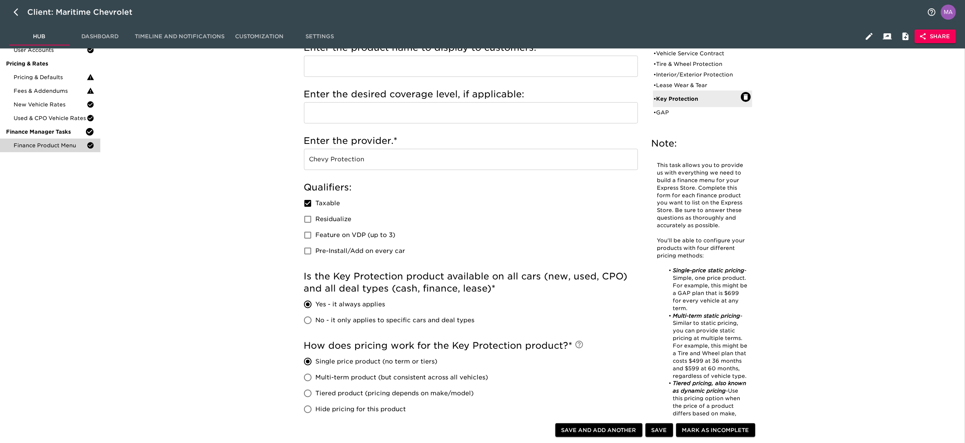
scroll to position [76, 0]
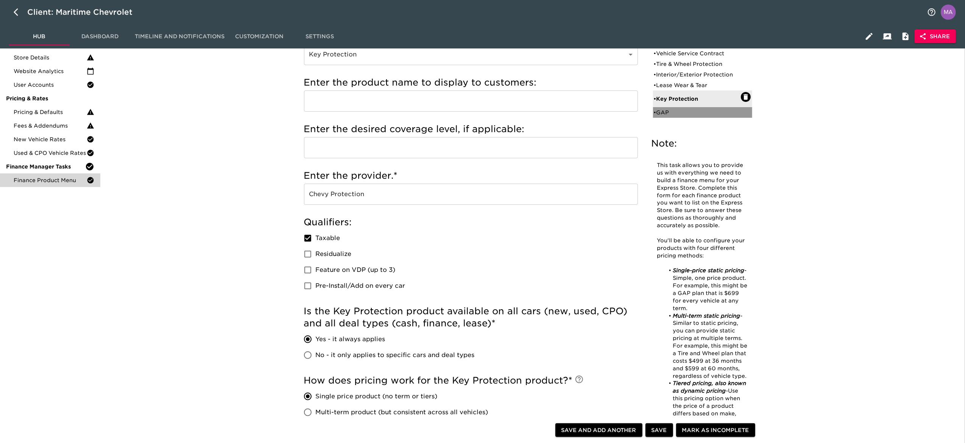
click at [675, 117] on div "• GAP" at bounding box center [702, 112] width 99 height 11
type input "GAP"
checkbox input "false"
radio input "false"
radio input "true"
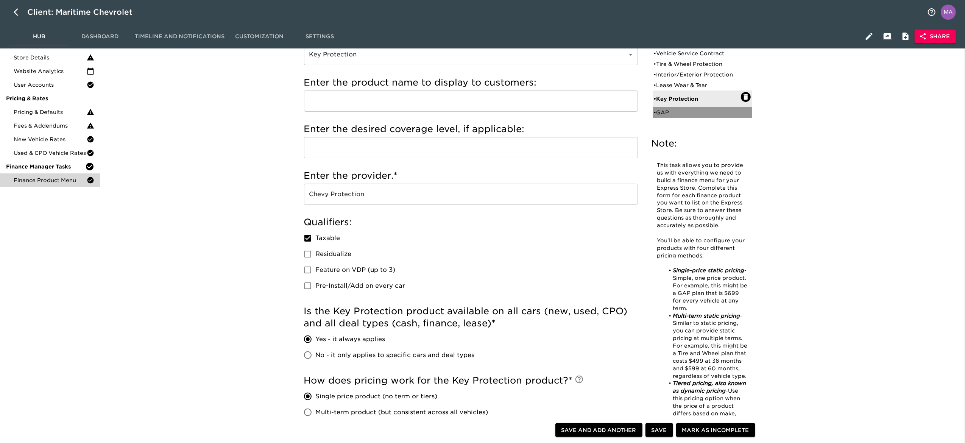
checkbox input "true"
radio input "true"
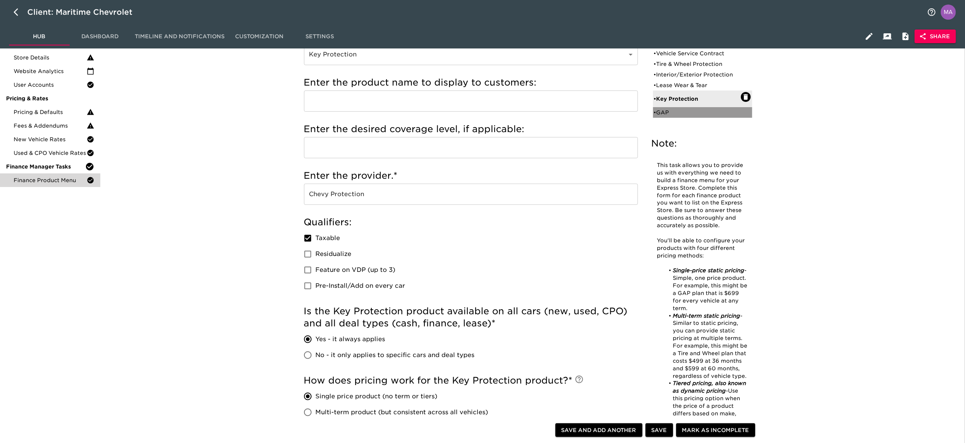
type input "700"
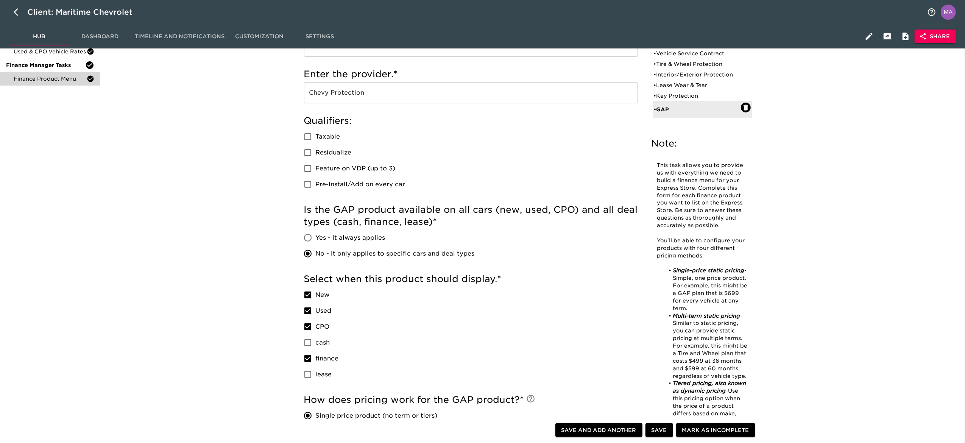
scroll to position [0, 0]
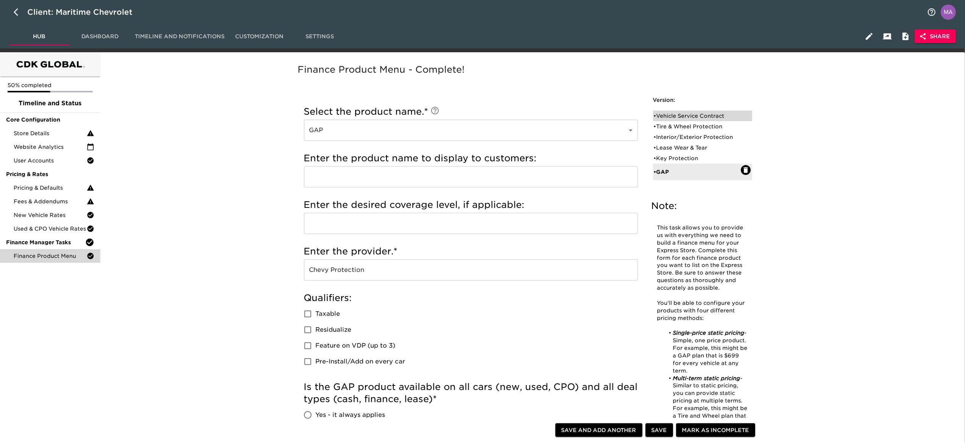
click at [677, 111] on div "• Vehicle Service Contract" at bounding box center [702, 115] width 99 height 11
type input "Vehicle Service Contract"
type input "Platinum"
type input "GM Financial"
checkbox input "true"
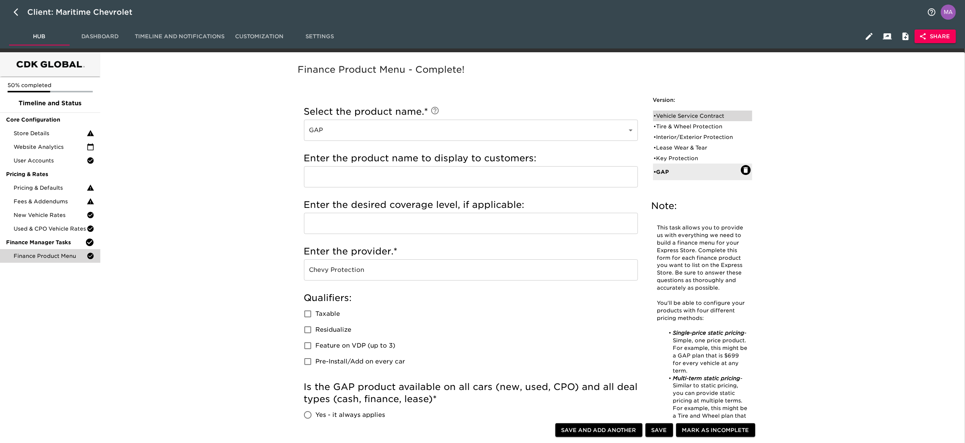
radio input "true"
radio input "false"
checkbox input "false"
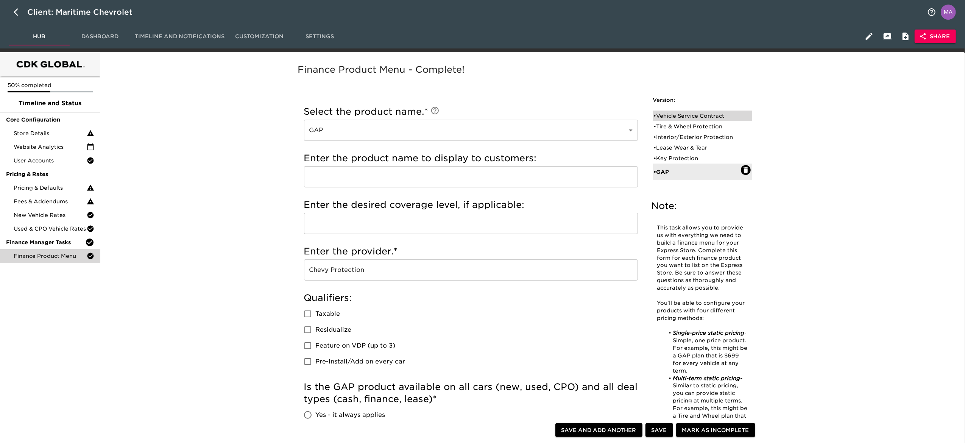
checkbox input "false"
radio input "false"
radio input "true"
type input "1000"
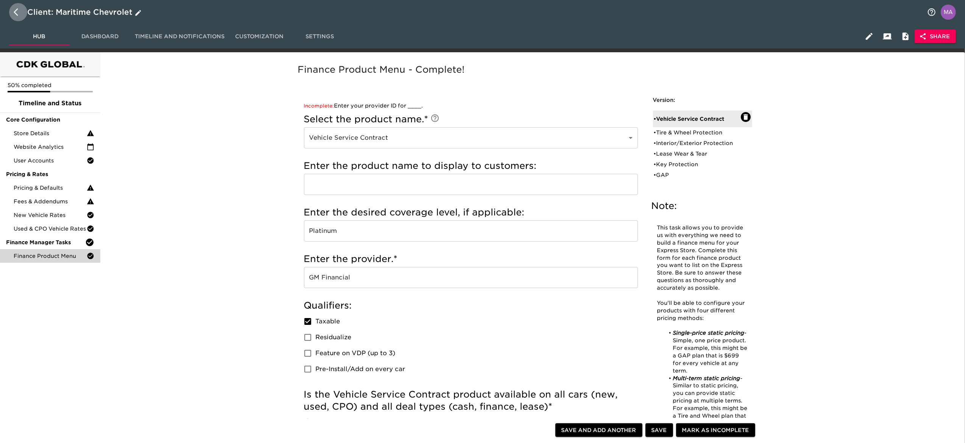
click at [12, 10] on button "button" at bounding box center [18, 12] width 18 height 18
select select "10"
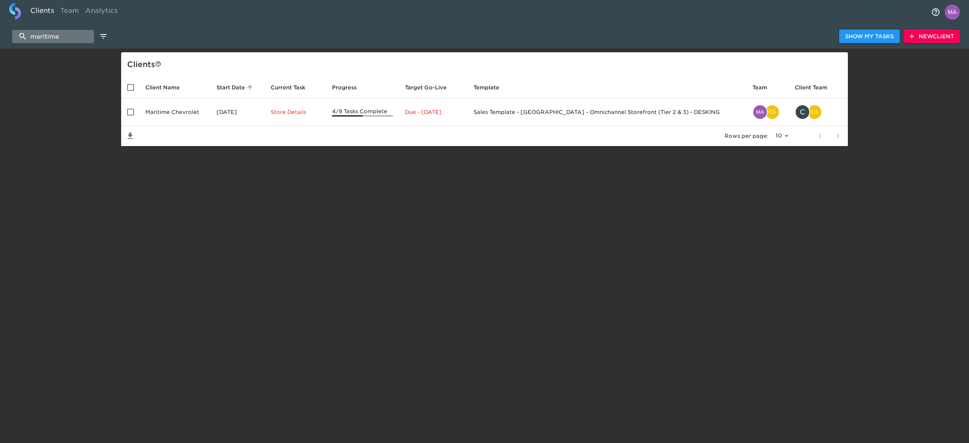
click at [58, 41] on input "maritime" at bounding box center [53, 36] width 82 height 13
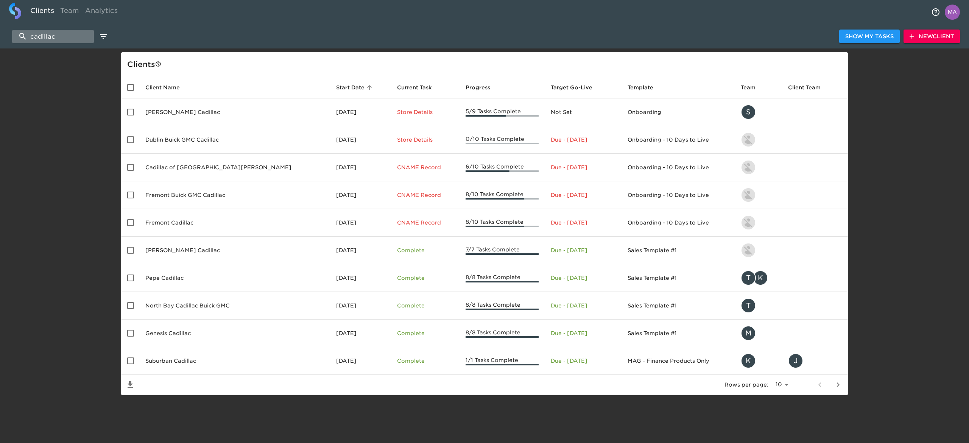
type input "cadillac of [GEOGRAPHIC_DATA]"
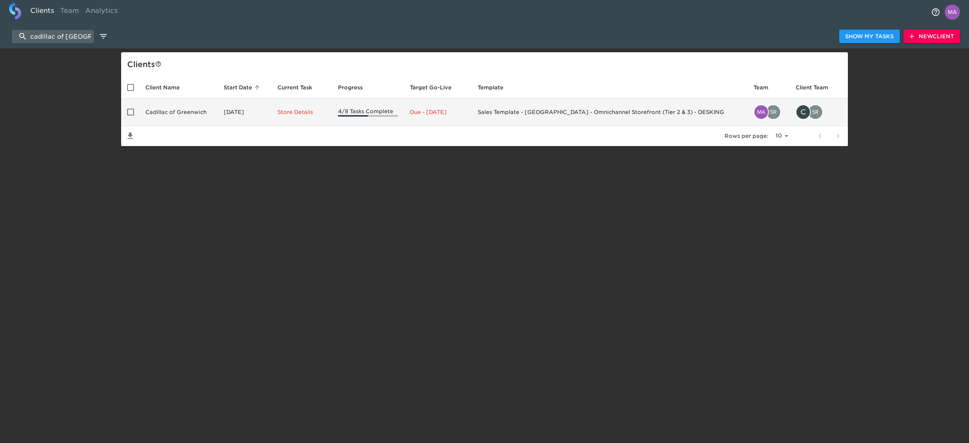
click at [188, 111] on td "Cadillac of Greenwich" at bounding box center [178, 112] width 78 height 28
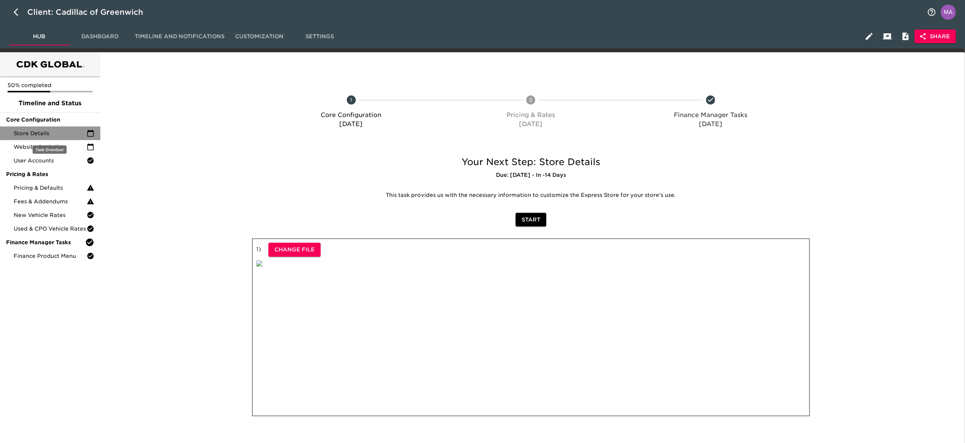
click at [38, 137] on div "Store Details" at bounding box center [50, 133] width 100 height 14
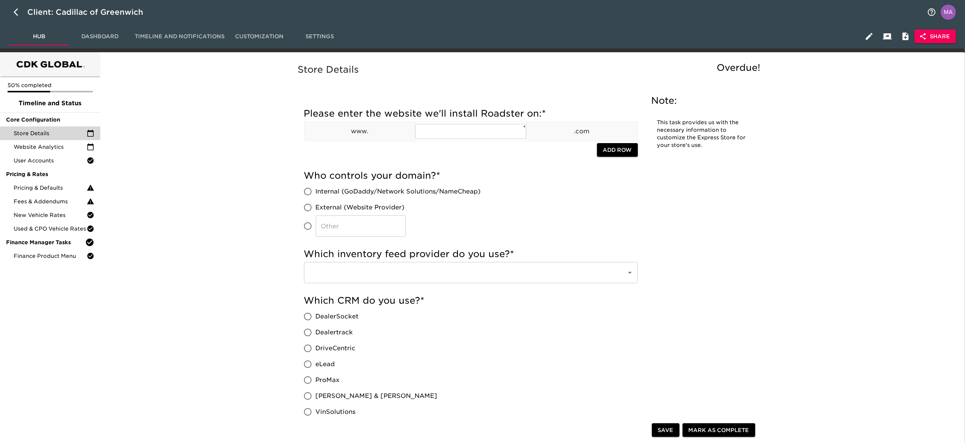
scroll to position [76, 0]
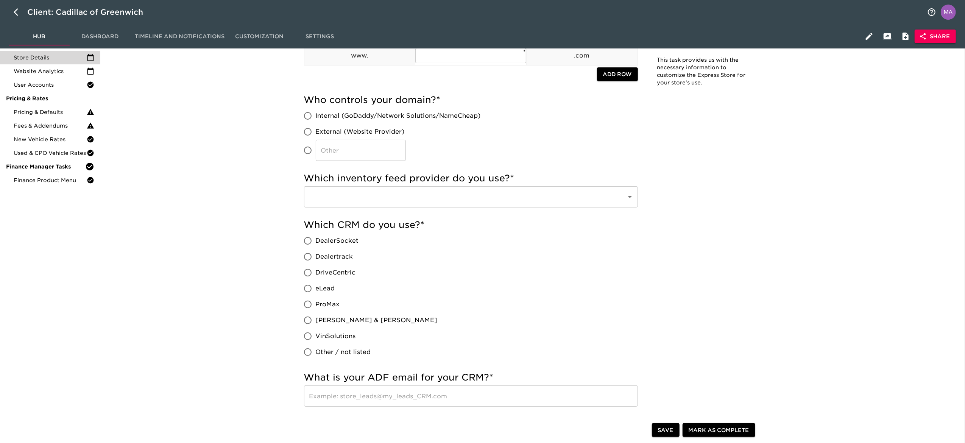
click at [308, 284] on input "eLead" at bounding box center [308, 288] width 16 height 16
radio input "true"
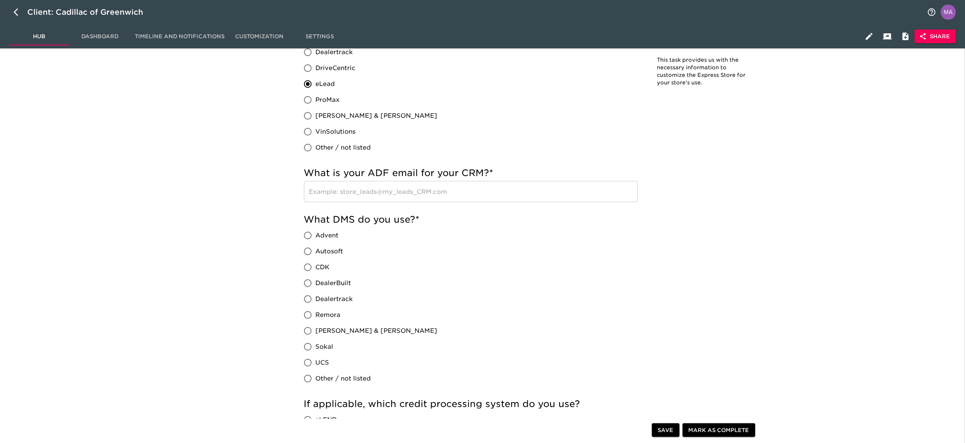
scroll to position [303, 0]
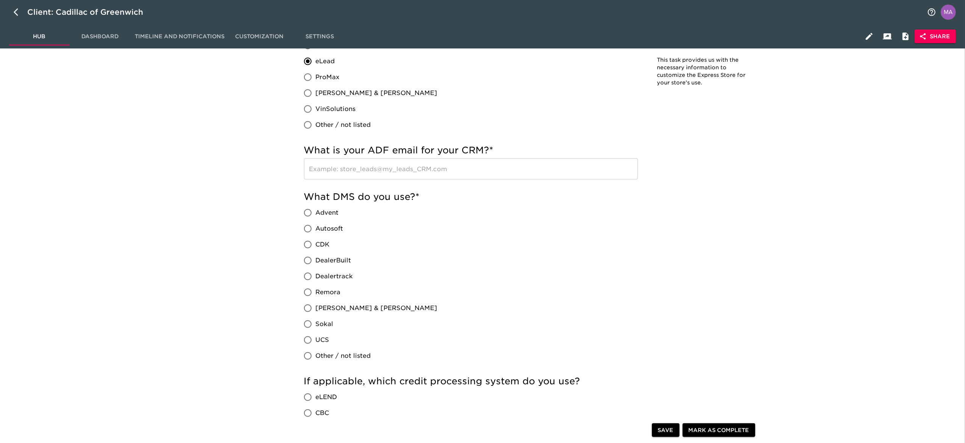
click at [311, 245] on input "CDK" at bounding box center [308, 245] width 16 height 16
radio input "true"
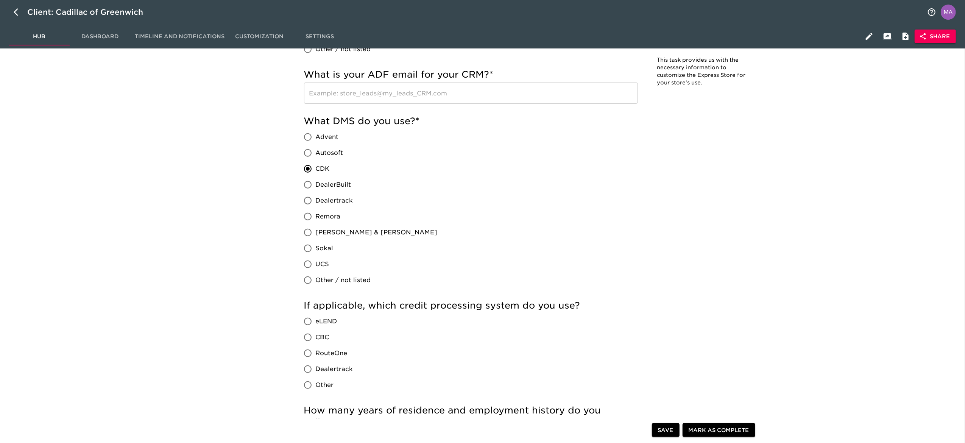
scroll to position [454, 0]
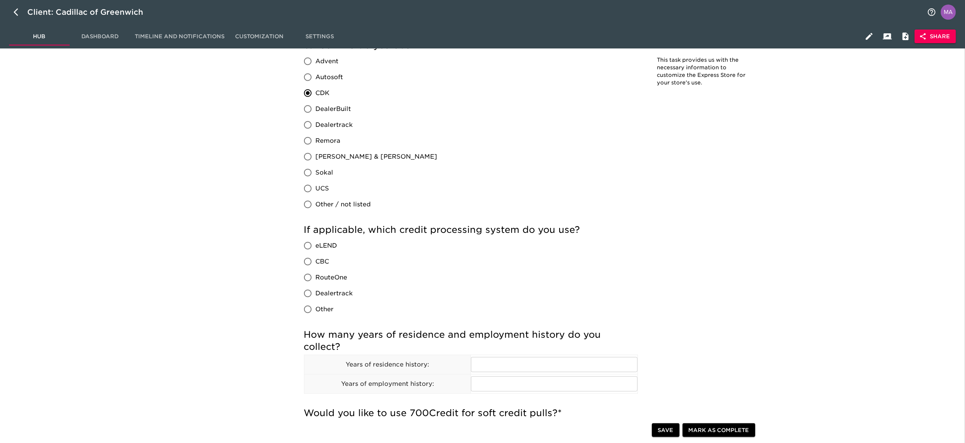
click at [664, 432] on span "Save" at bounding box center [666, 429] width 16 height 9
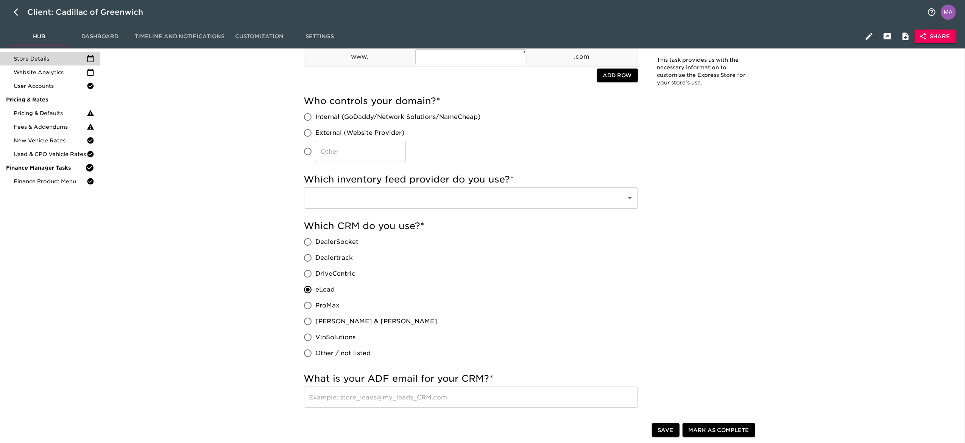
scroll to position [0, 0]
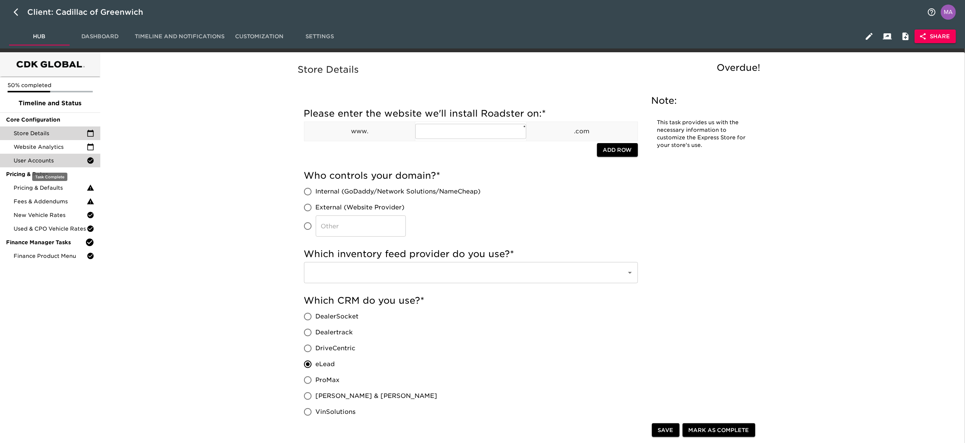
click at [47, 154] on div "User Accounts" at bounding box center [50, 161] width 100 height 14
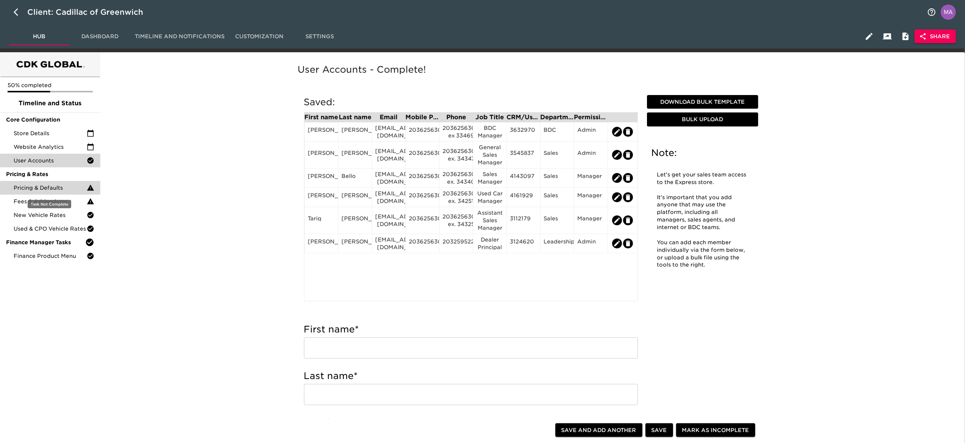
click at [42, 186] on span "Pricing & Defaults" at bounding box center [50, 188] width 73 height 8
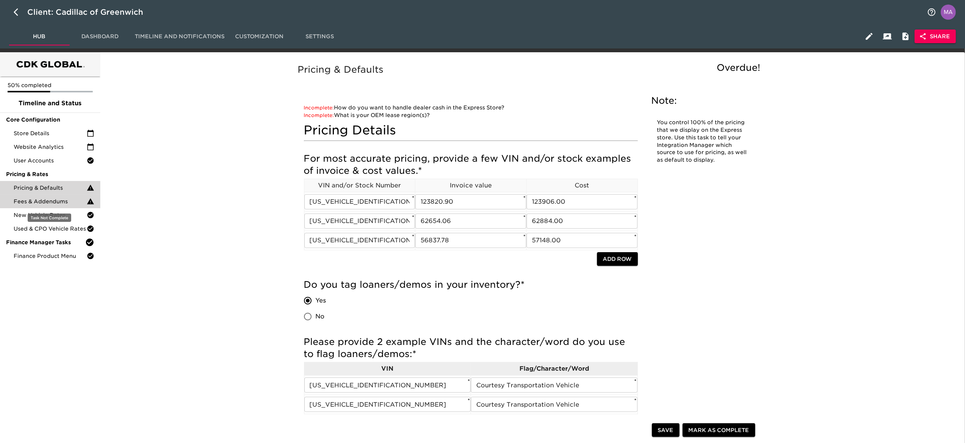
click at [36, 197] on div "Fees & Addendums" at bounding box center [50, 202] width 100 height 14
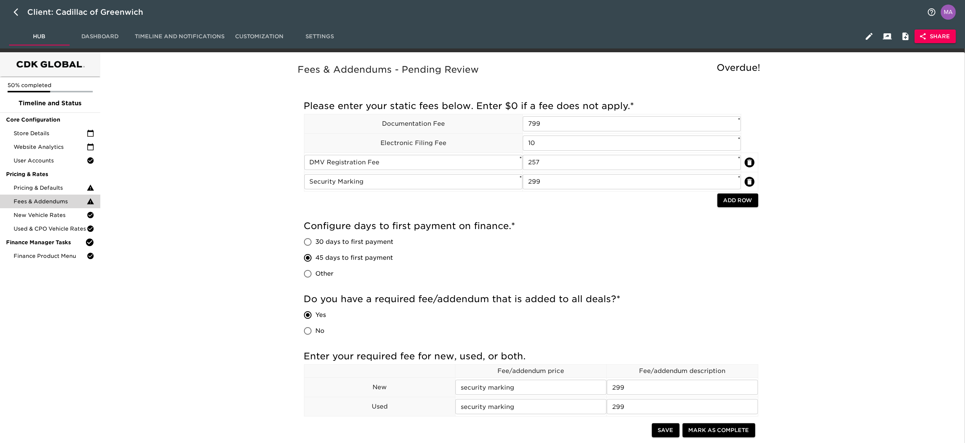
scroll to position [76, 0]
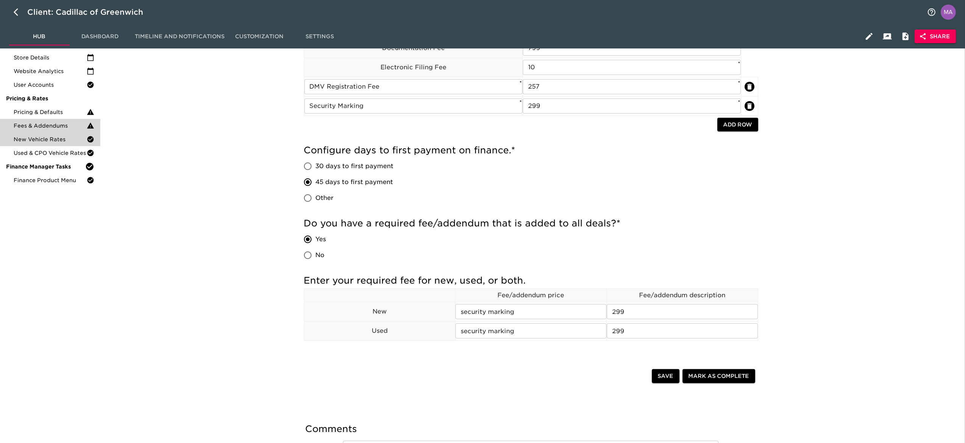
click at [44, 137] on span "New Vehicle Rates" at bounding box center [50, 139] width 73 height 8
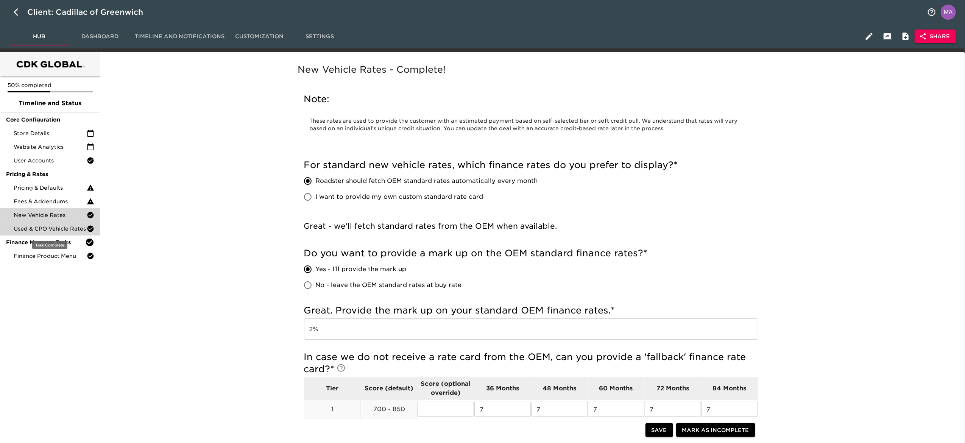
click at [32, 229] on span "Used & CPO Vehicle Rates" at bounding box center [50, 229] width 73 height 8
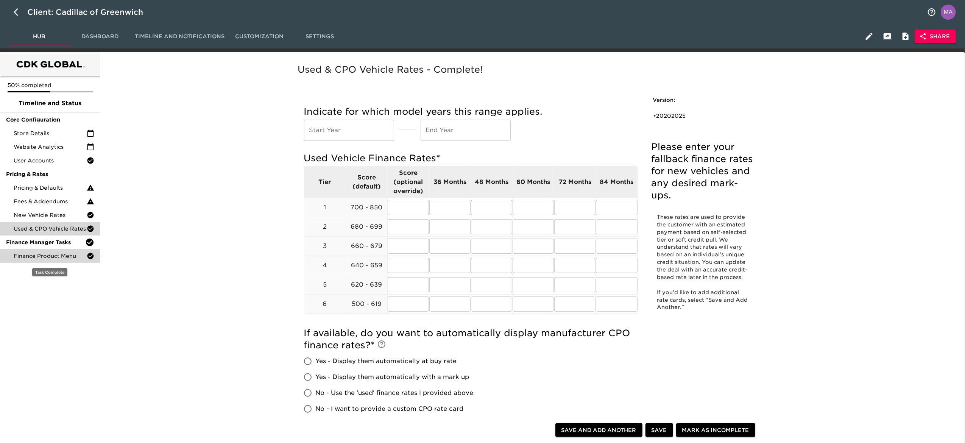
click at [35, 255] on span "Finance Product Menu" at bounding box center [50, 256] width 73 height 8
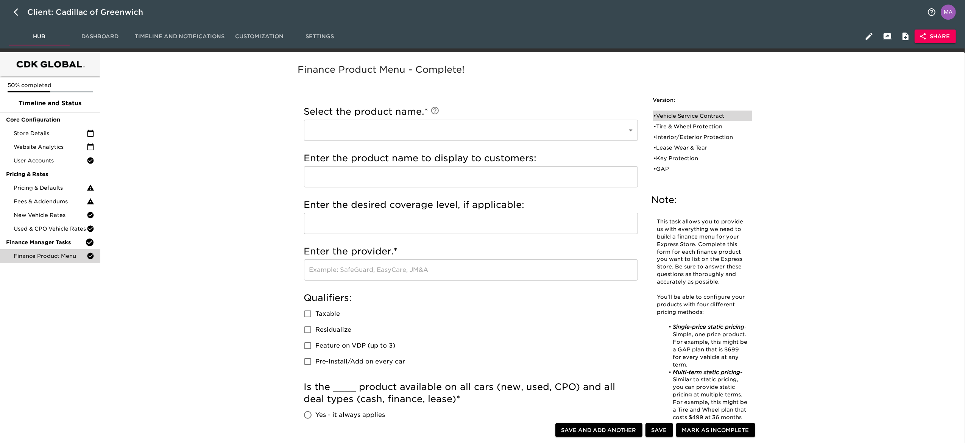
click at [710, 112] on div "• Vehicle Service Contract" at bounding box center [697, 116] width 87 height 8
type input "Vehicle Service Contract"
type input "Platinum"
type input "Cadillac Protection"
checkbox input "true"
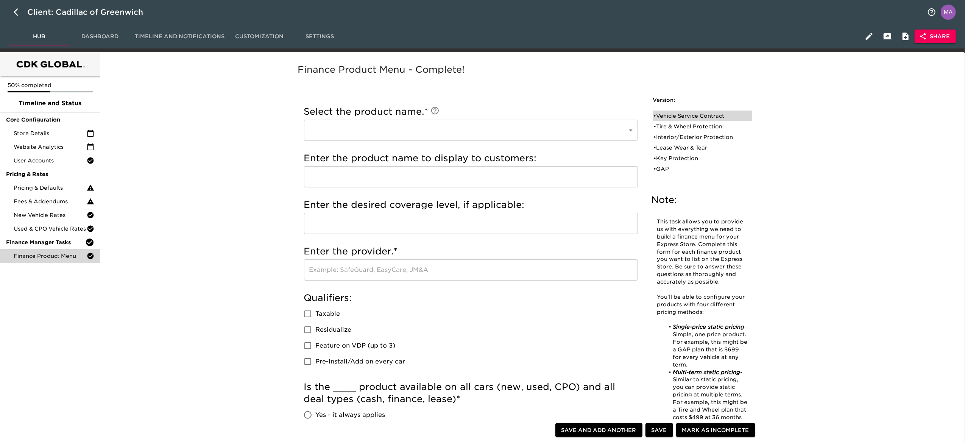
radio input "true"
checkbox input "true"
radio input "true"
type input "1000"
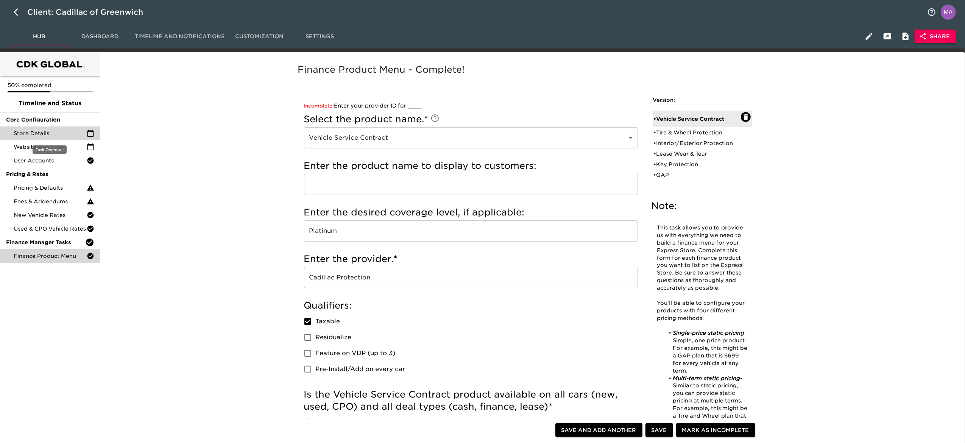
click at [41, 134] on span "Store Details" at bounding box center [50, 133] width 73 height 8
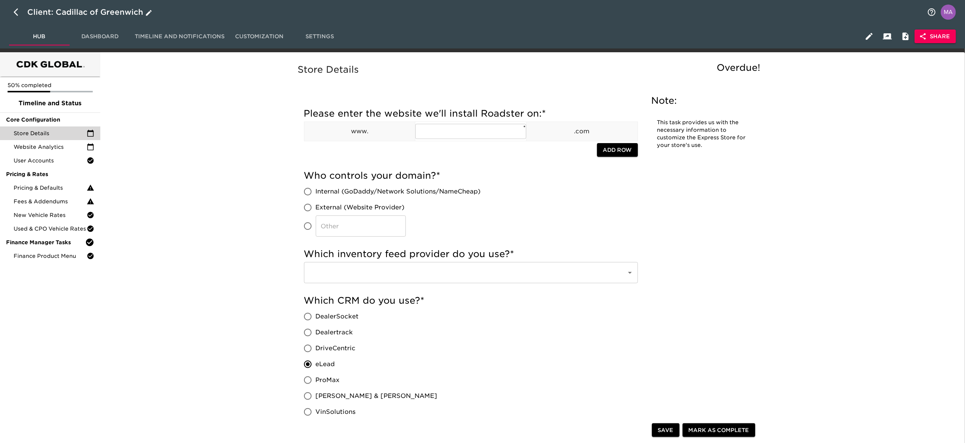
click at [11, 13] on button "button" at bounding box center [18, 12] width 18 height 18
select select "10"
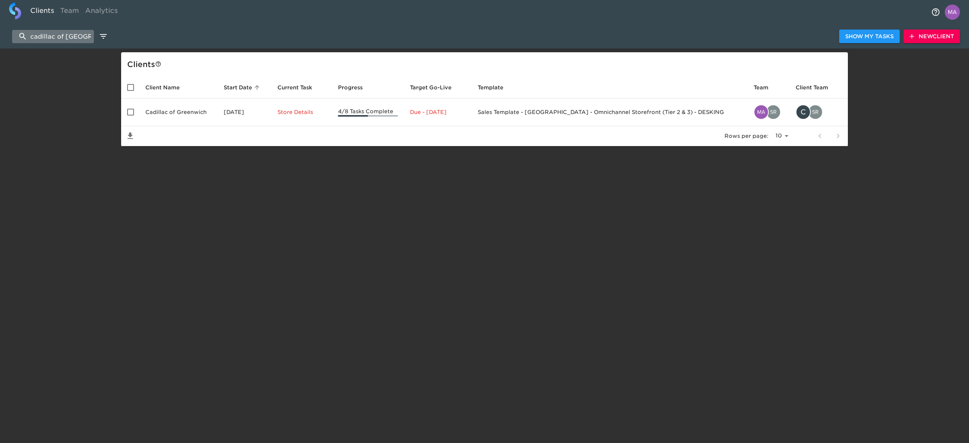
click at [61, 39] on input "cadillac of [GEOGRAPHIC_DATA]" at bounding box center [53, 36] width 82 height 13
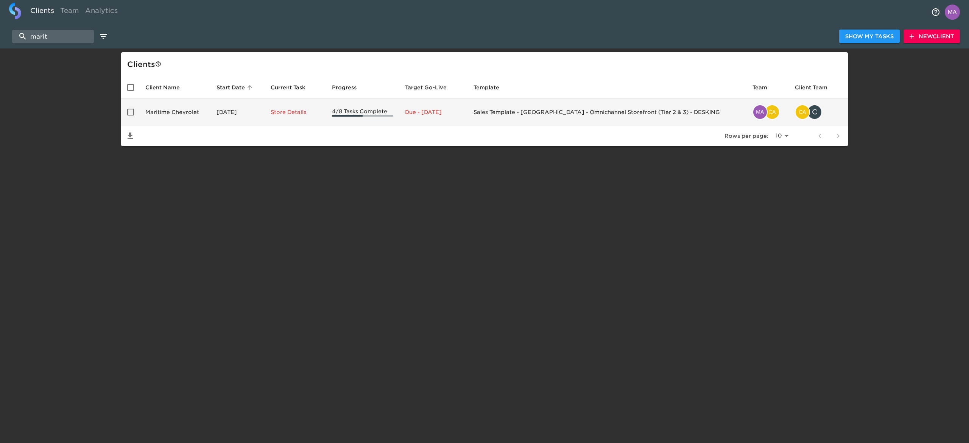
type input "marit"
click at [181, 106] on td "Maritime Chevrolet" at bounding box center [174, 112] width 71 height 28
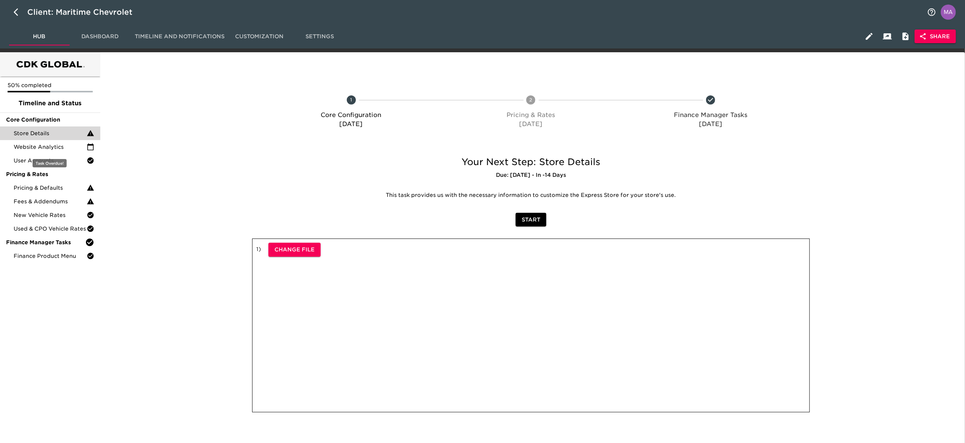
click at [47, 134] on span "Store Details" at bounding box center [50, 133] width 73 height 8
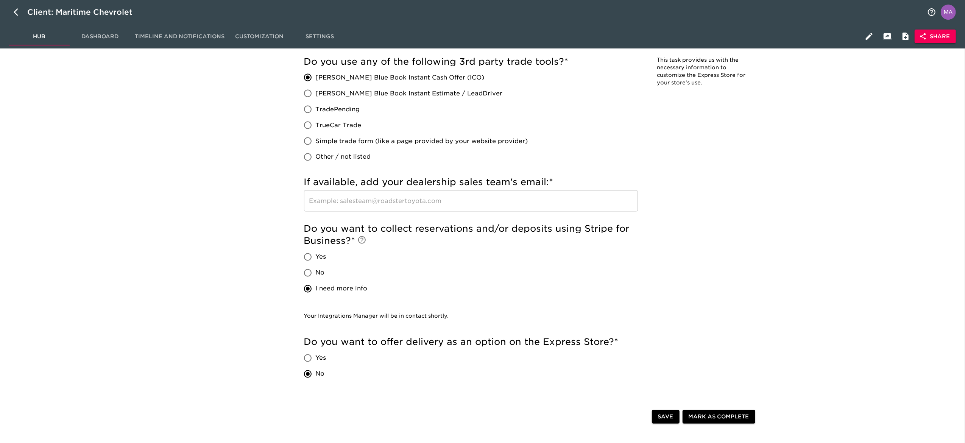
scroll to position [1192, 0]
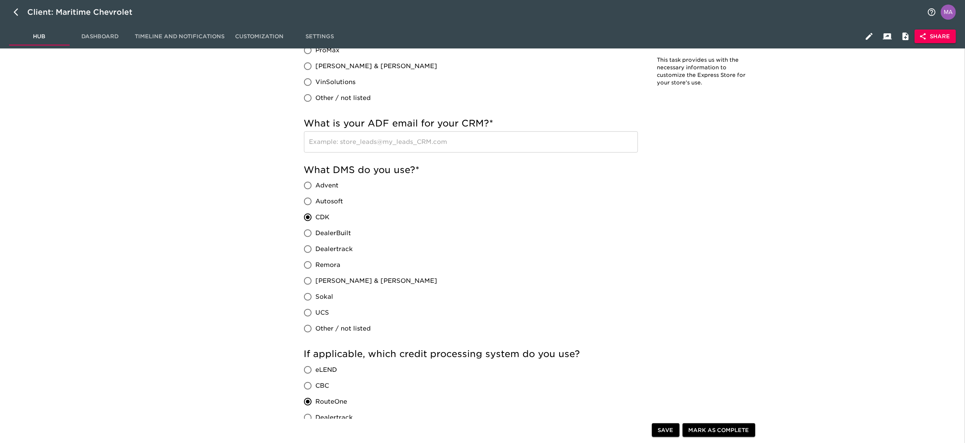
scroll to position [378, 0]
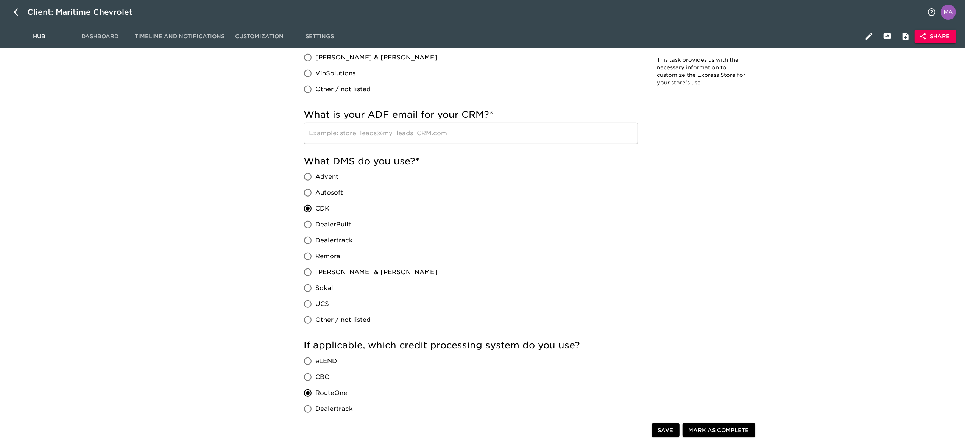
type input "vAuto"
radio input "true"
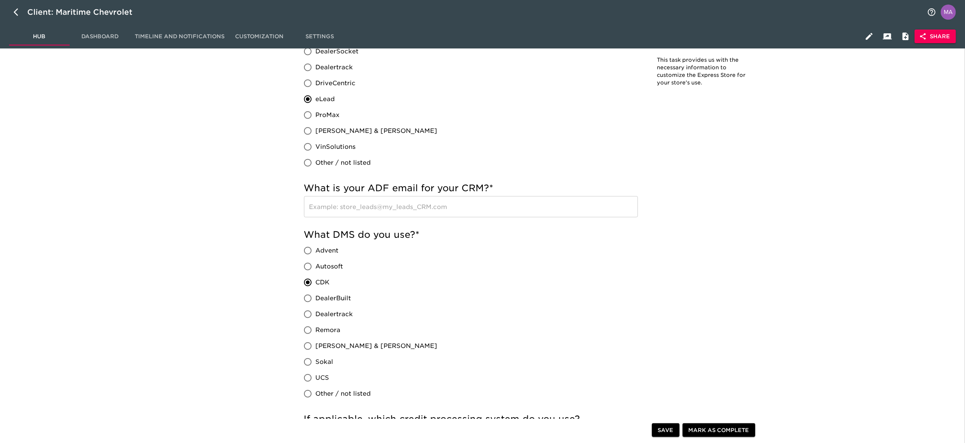
scroll to position [452, 0]
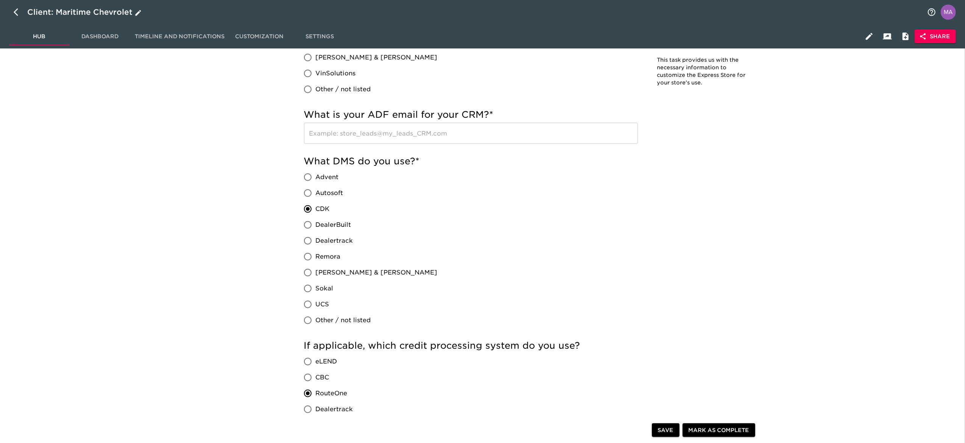
click at [17, 13] on icon "button" at bounding box center [18, 12] width 9 height 9
select select "10"
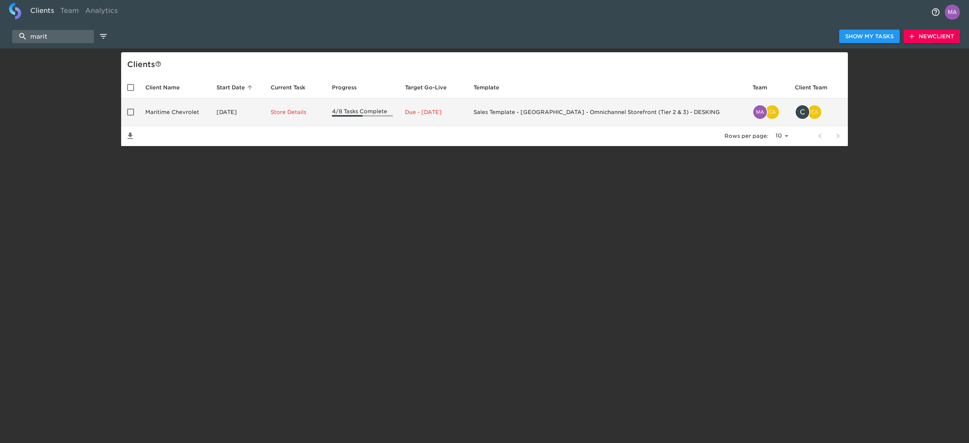
click at [168, 108] on td "Maritime Chevrolet" at bounding box center [174, 112] width 71 height 28
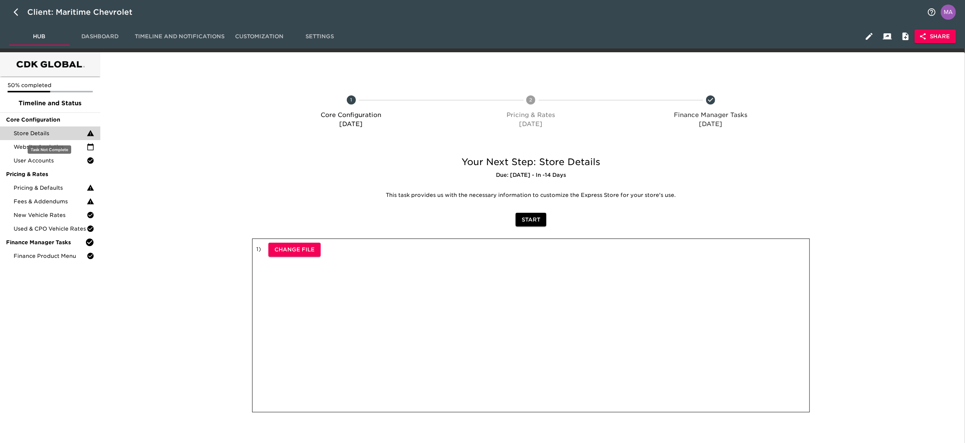
click at [44, 135] on span "Store Details" at bounding box center [50, 133] width 73 height 8
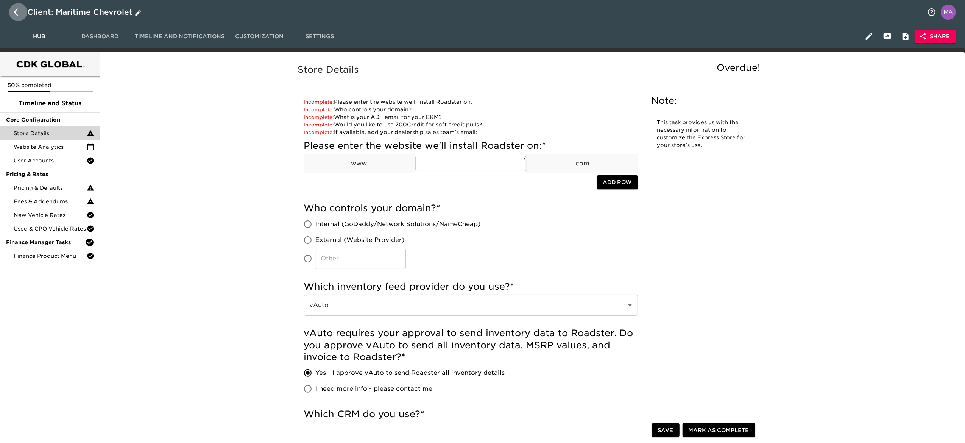
click at [16, 19] on button "button" at bounding box center [18, 12] width 18 height 18
select select "10"
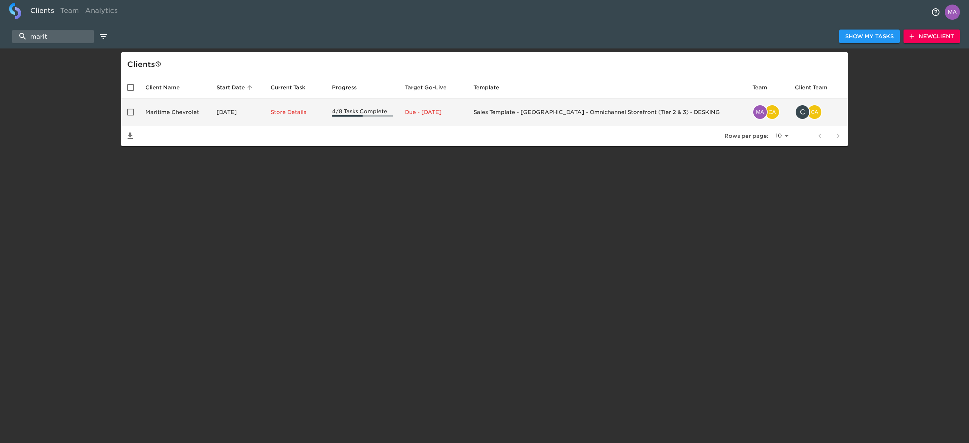
click at [173, 110] on td "Maritime Chevrolet" at bounding box center [174, 112] width 71 height 28
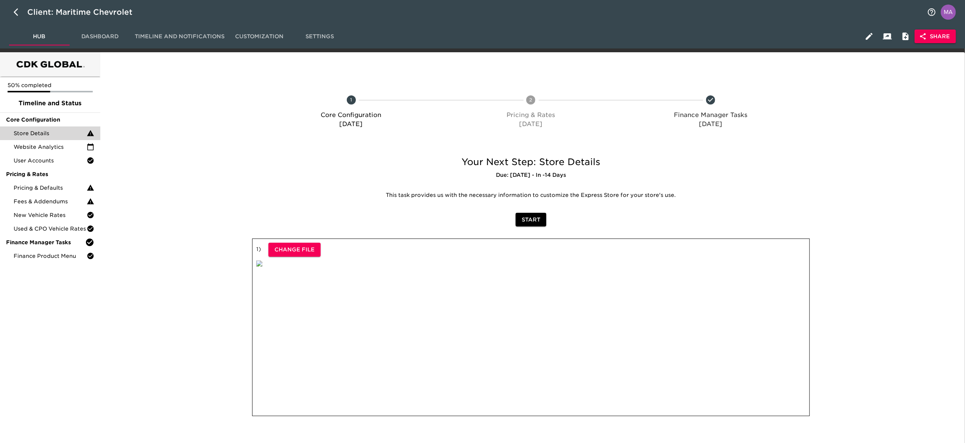
scroll to position [35, 0]
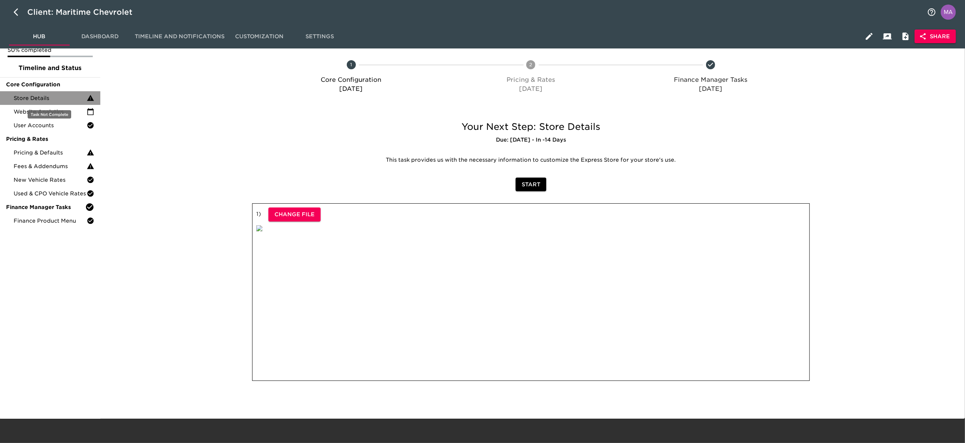
click at [44, 103] on div "Store Details" at bounding box center [50, 98] width 100 height 14
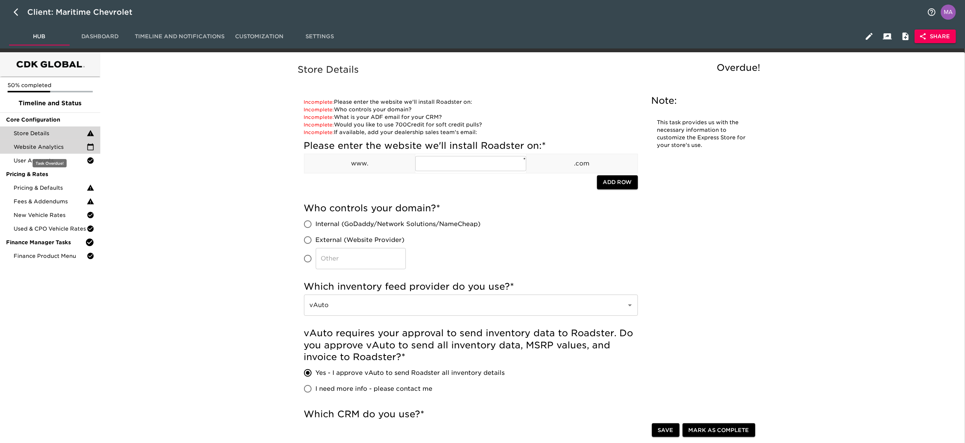
click at [33, 145] on span "Website Analytics" at bounding box center [50, 147] width 73 height 8
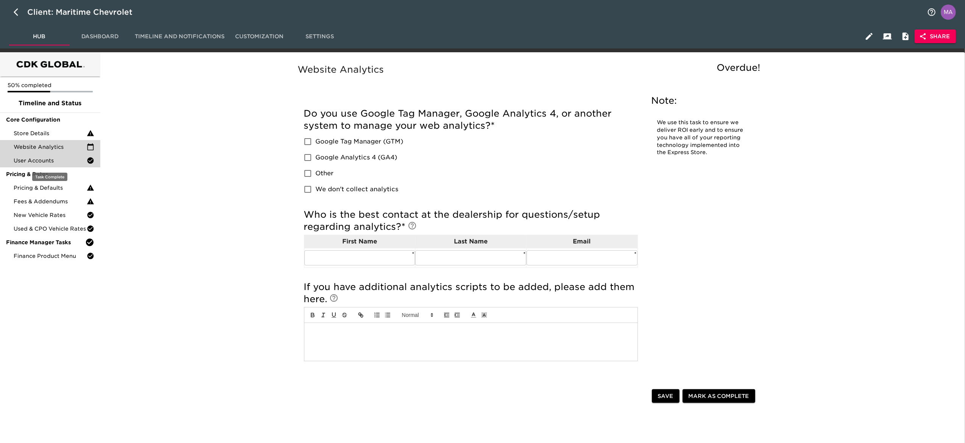
click at [36, 163] on span "User Accounts" at bounding box center [50, 161] width 73 height 8
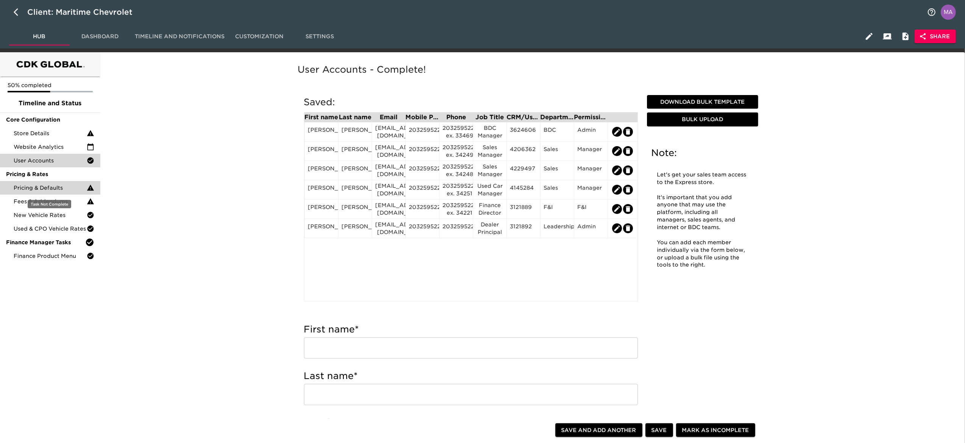
click at [32, 186] on span "Pricing & Defaults" at bounding box center [50, 188] width 73 height 8
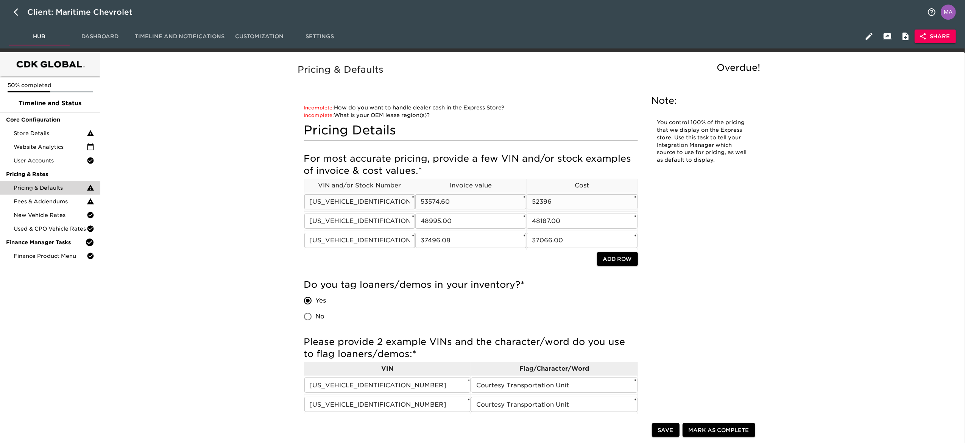
click at [371, 205] on input "[US_VEHICLE_IDENTIFICATION_NUMBER]" at bounding box center [359, 201] width 111 height 15
click at [557, 200] on input "52396" at bounding box center [581, 201] width 111 height 15
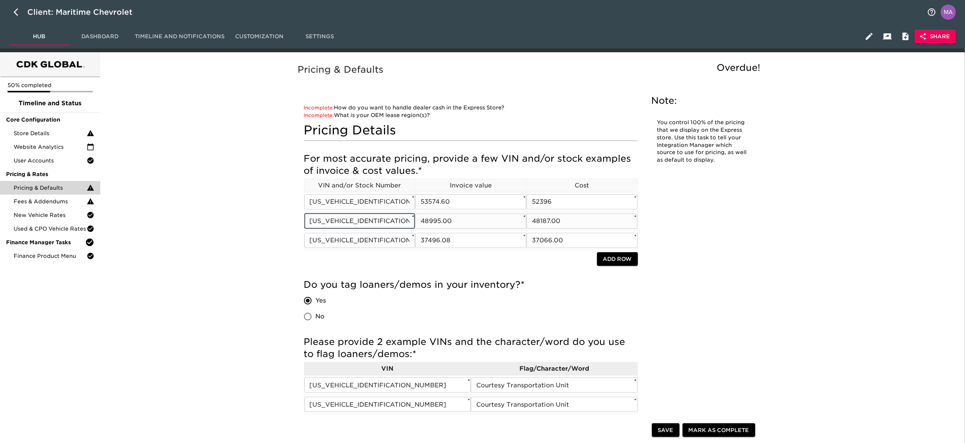
click at [347, 216] on input "[US_VEHICLE_IDENTIFICATION_NUMBER]" at bounding box center [359, 220] width 111 height 15
click at [339, 240] on input "[US_VEHICLE_IDENTIFICATION_NUMBER]" at bounding box center [359, 240] width 111 height 15
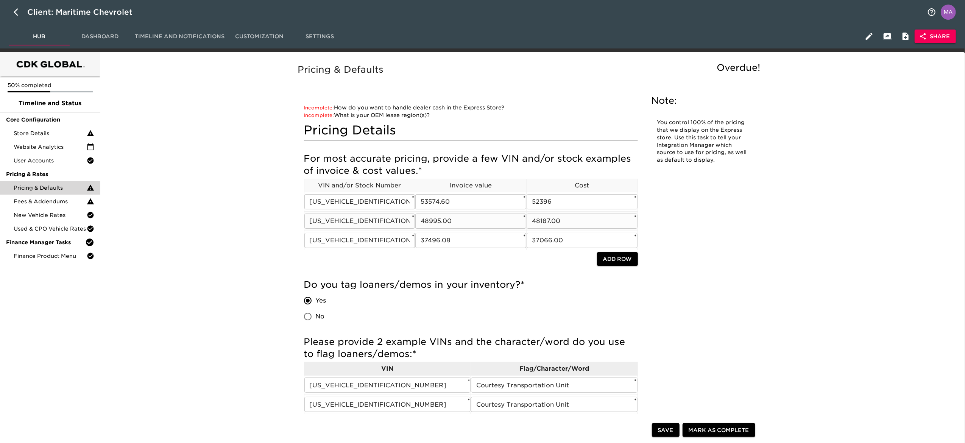
click at [557, 218] on input "48187.00" at bounding box center [581, 220] width 111 height 15
click at [541, 242] on input "37066.00" at bounding box center [581, 240] width 111 height 15
drag, startPoint x: 200, startPoint y: 189, endPoint x: 185, endPoint y: 172, distance: 22.6
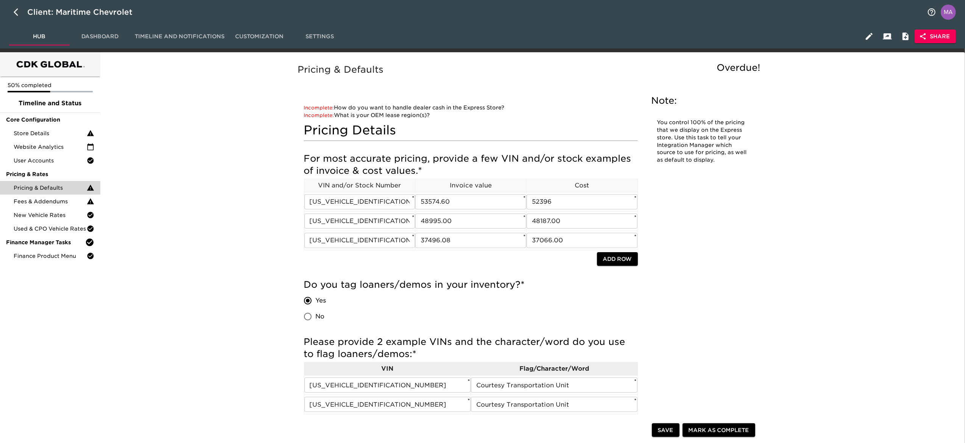
click at [9, 10] on button "button" at bounding box center [18, 12] width 18 height 18
select select "10"
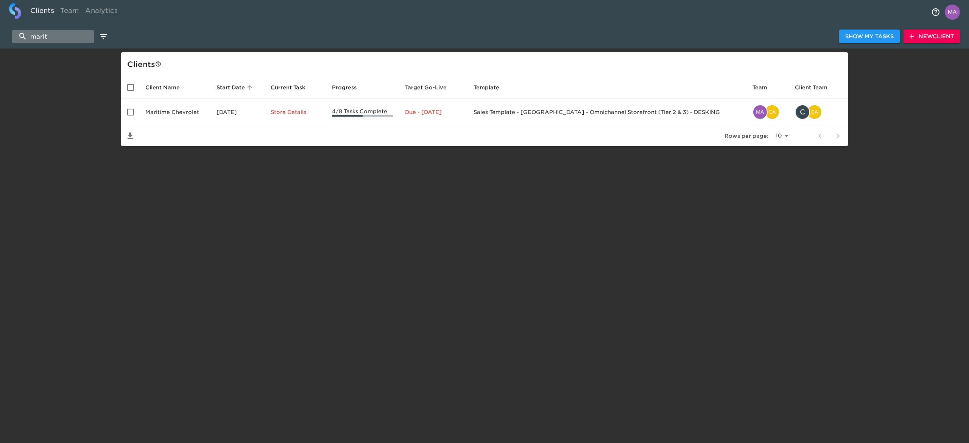
click at [70, 36] on input "marit" at bounding box center [53, 36] width 82 height 13
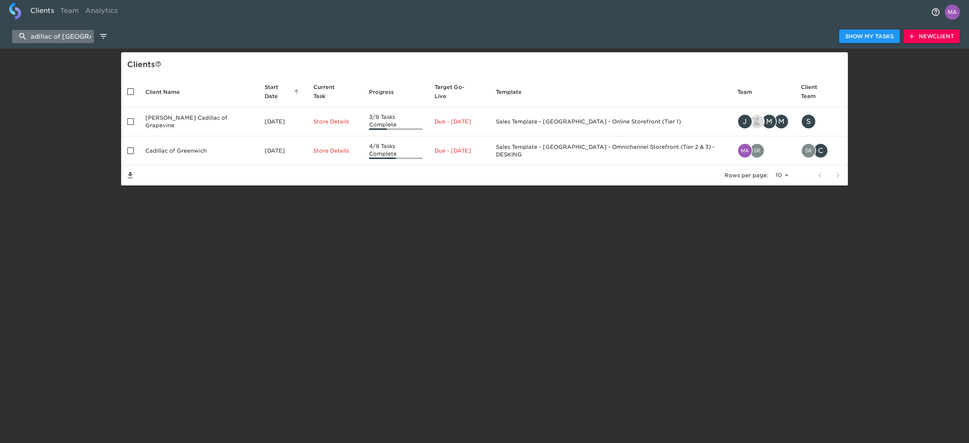
scroll to position [0, 7]
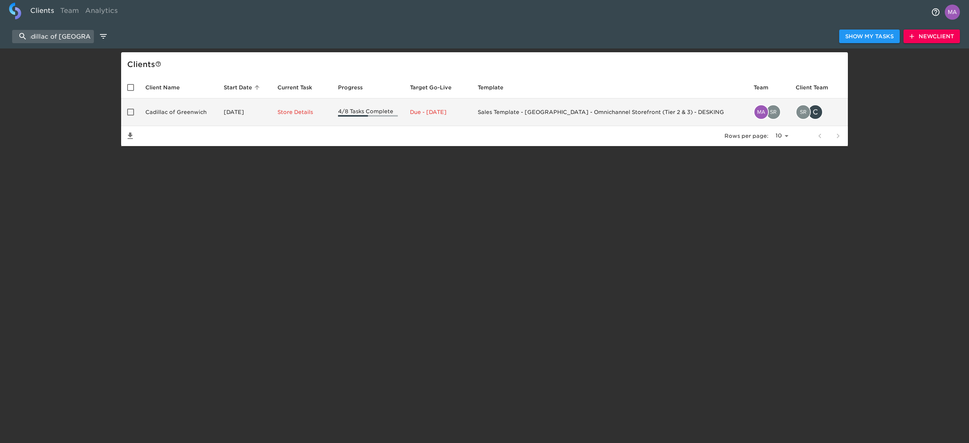
type input "cadillac of [GEOGRAPHIC_DATA]"
click at [176, 115] on td "Cadillac of Greenwich" at bounding box center [178, 112] width 78 height 28
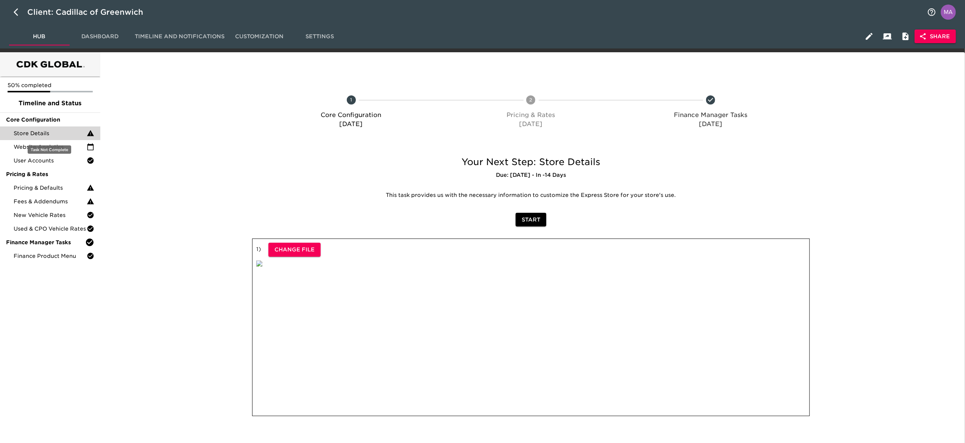
click at [64, 131] on span "Store Details" at bounding box center [50, 133] width 73 height 8
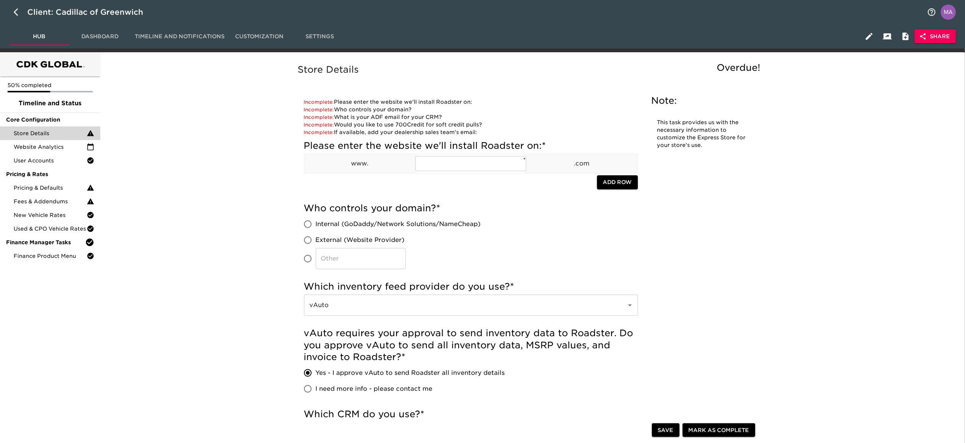
click at [55, 181] on div "Pricing & Defaults" at bounding box center [50, 188] width 100 height 14
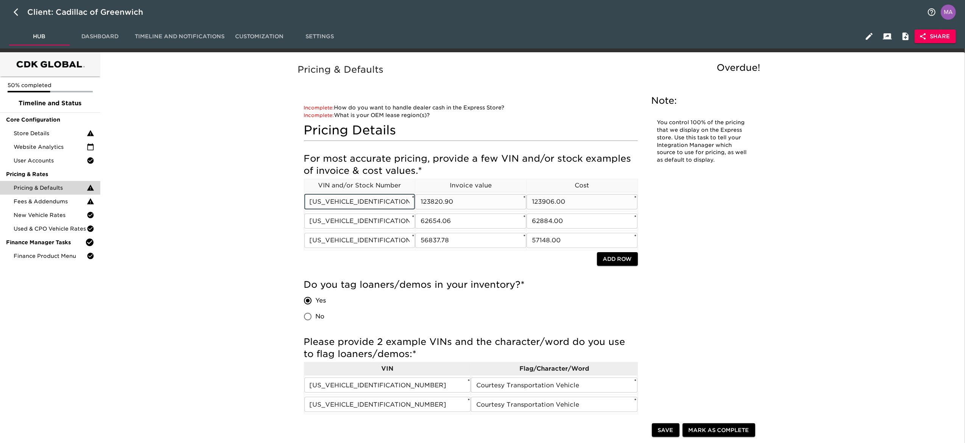
click at [356, 201] on input "[US_VEHICLE_IDENTIFICATION_NUMBER]" at bounding box center [359, 201] width 111 height 15
click at [341, 222] on input "[US_VEHICLE_IDENTIFICATION_NUMBER]" at bounding box center [359, 220] width 111 height 15
click at [338, 245] on input "[US_VEHICLE_IDENTIFICATION_NUMBER]" at bounding box center [359, 240] width 111 height 15
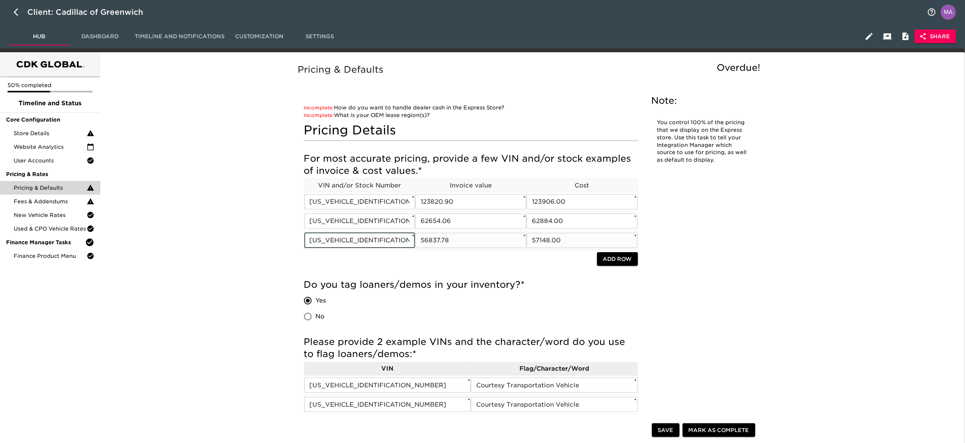
click at [338, 245] on input "[US_VEHICLE_IDENTIFICATION_NUMBER]" at bounding box center [359, 240] width 111 height 15
click at [575, 196] on input "123906.00" at bounding box center [581, 201] width 111 height 15
click at [46, 134] on span "Store Details" at bounding box center [50, 133] width 73 height 8
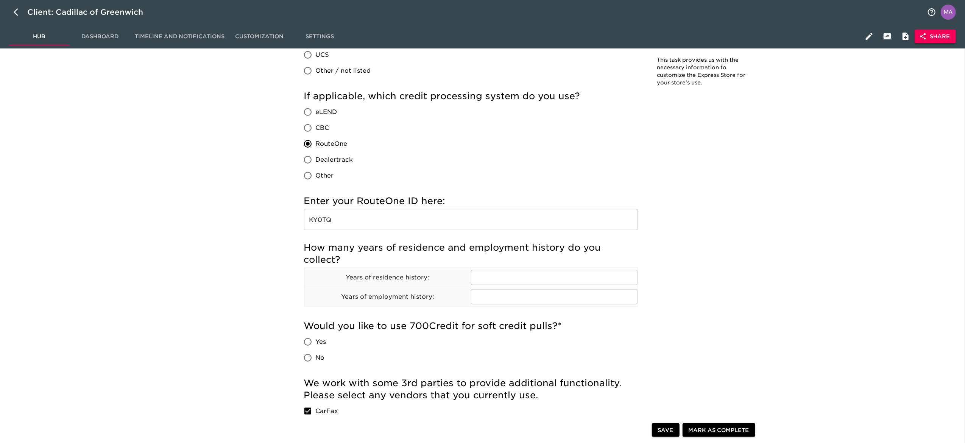
scroll to position [681, 0]
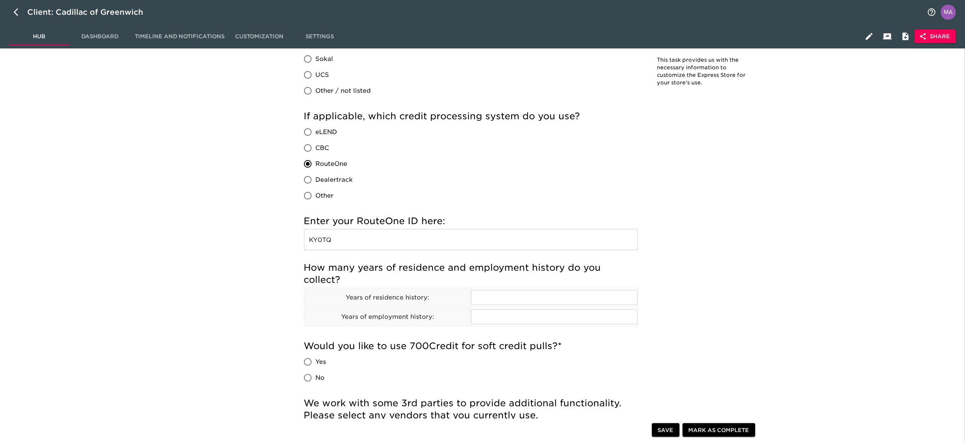
click at [355, 242] on input "KY0TQ" at bounding box center [471, 239] width 334 height 21
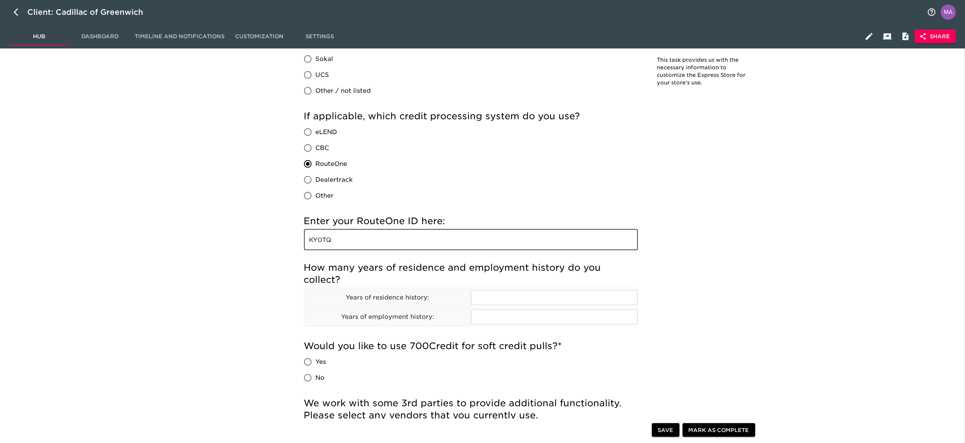
click at [355, 242] on input "KY0TQ" at bounding box center [471, 239] width 334 height 21
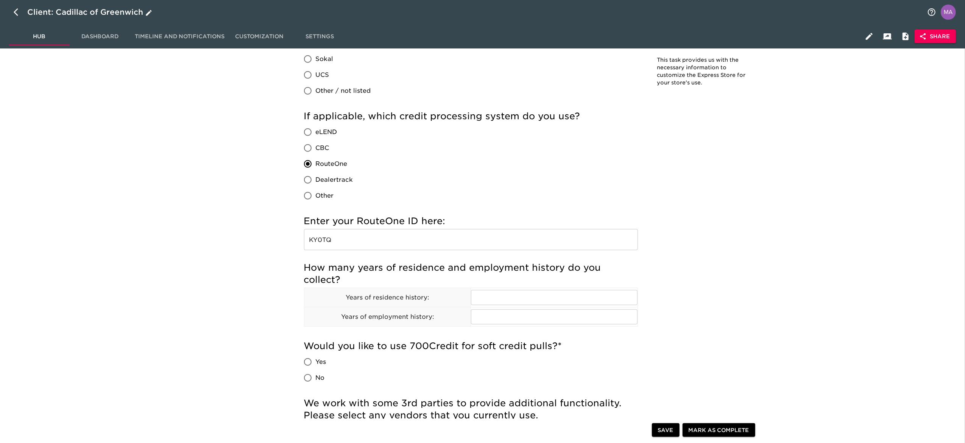
click at [19, 9] on icon "button" at bounding box center [18, 12] width 9 height 9
select select "10"
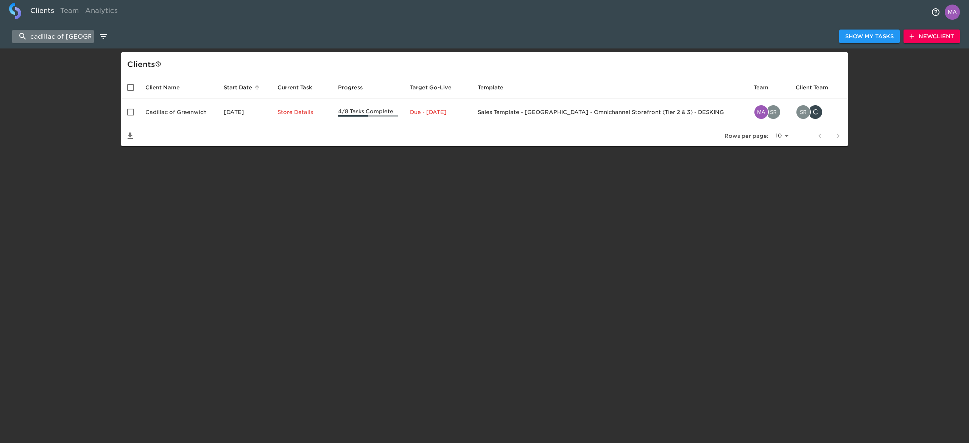
click at [58, 39] on input "cadillac of [GEOGRAPHIC_DATA]" at bounding box center [53, 36] width 82 height 13
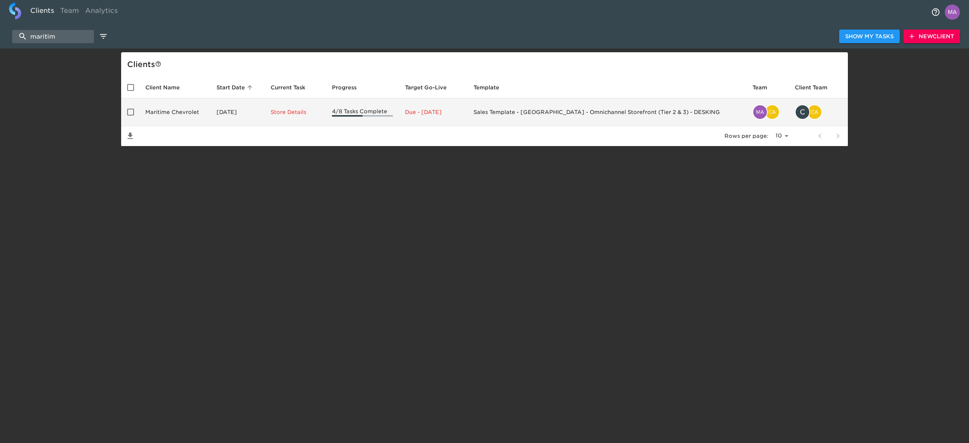
type input "maritim"
click at [175, 107] on td "Maritime Chevrolet" at bounding box center [174, 112] width 71 height 28
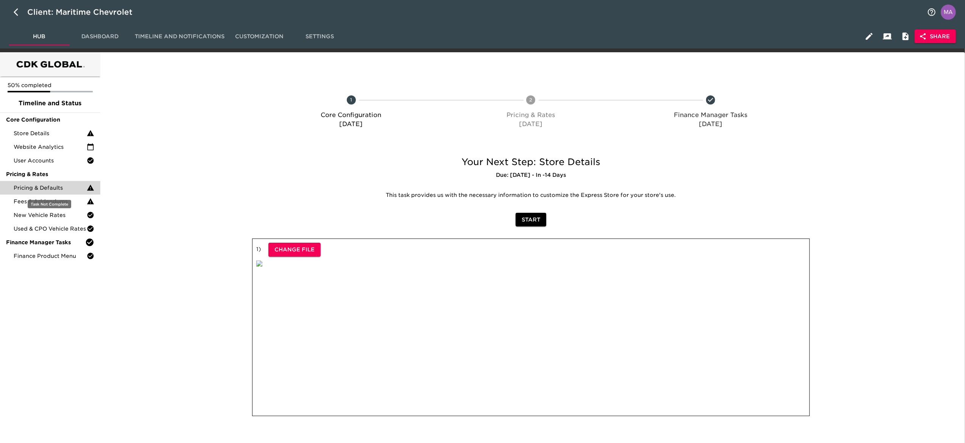
click at [26, 192] on div "Pricing & Defaults" at bounding box center [50, 188] width 100 height 14
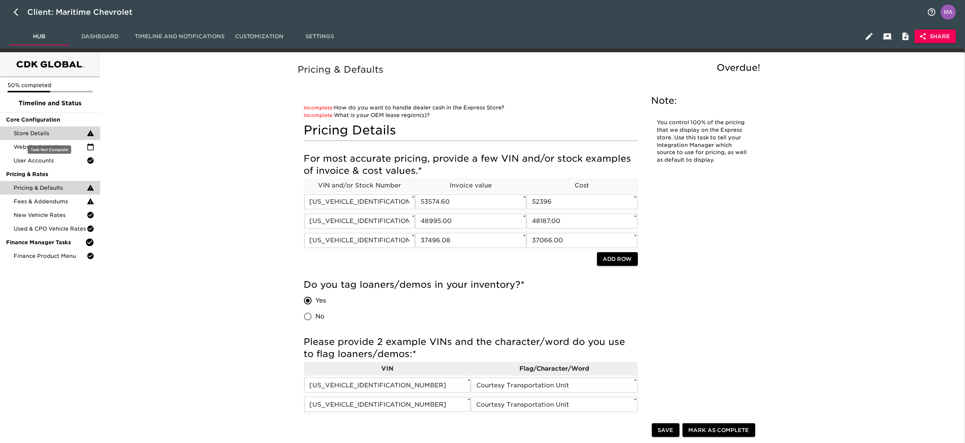
click at [33, 132] on span "Store Details" at bounding box center [50, 133] width 73 height 8
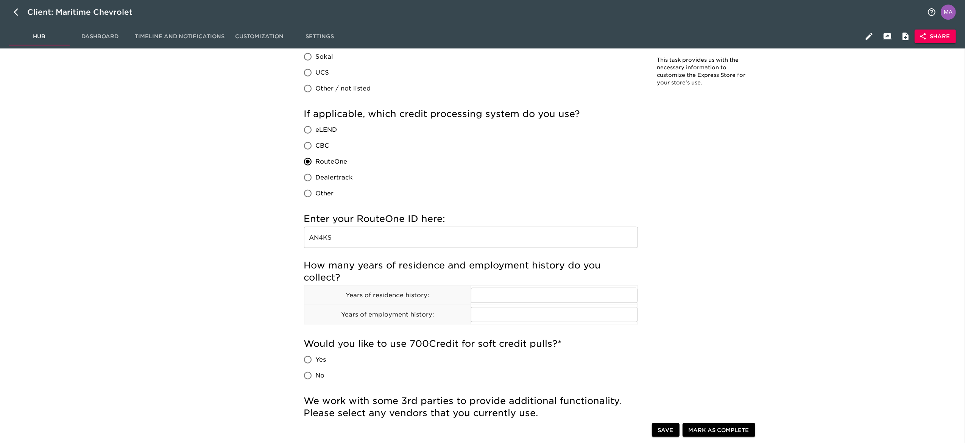
scroll to position [757, 0]
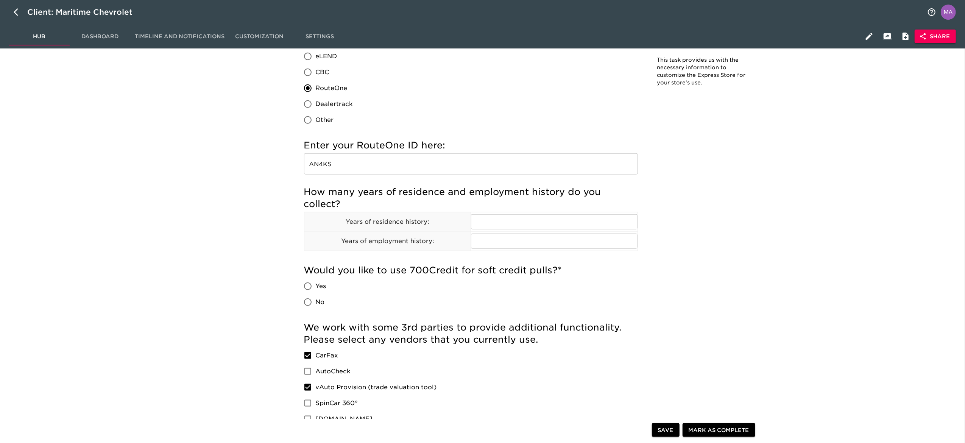
click at [339, 163] on input "AN4KS" at bounding box center [471, 163] width 334 height 21
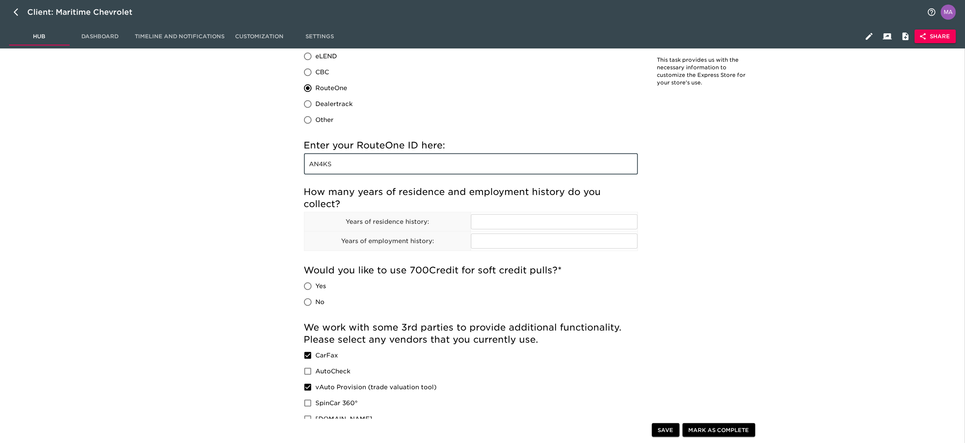
click at [339, 163] on input "AN4KS" at bounding box center [471, 163] width 334 height 21
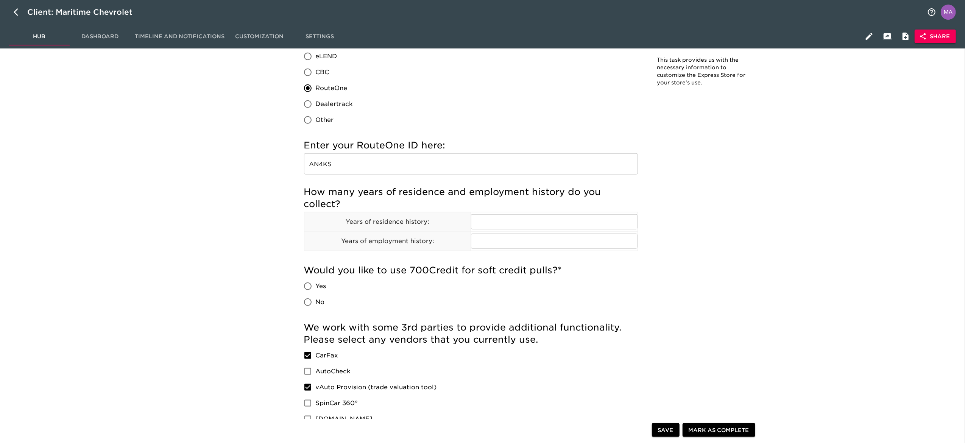
click at [205, 251] on div "Store Details Overdue! Note: This task provides us with the necessary informati…" at bounding box center [530, 222] width 859 height 1845
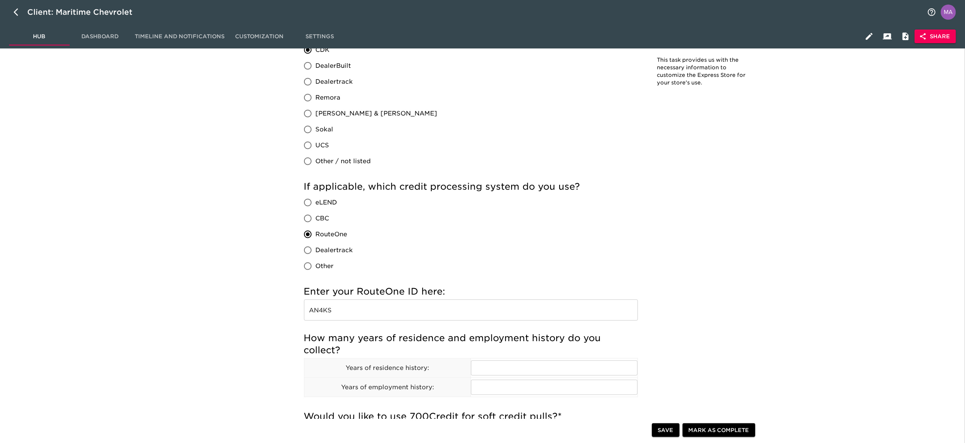
scroll to position [605, 0]
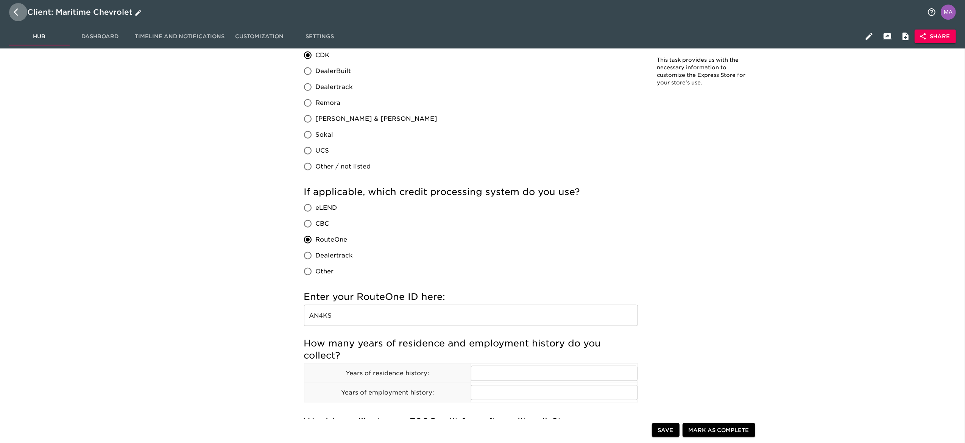
click at [15, 12] on icon "button" at bounding box center [16, 12] width 5 height 8
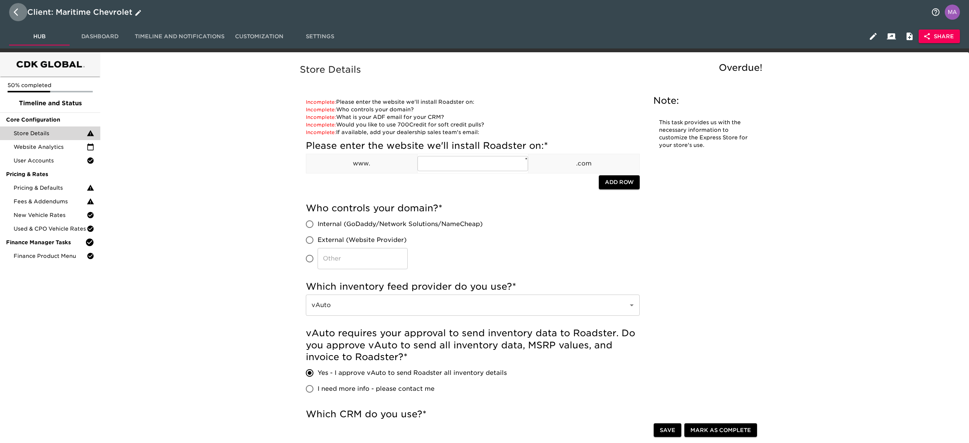
select select "10"
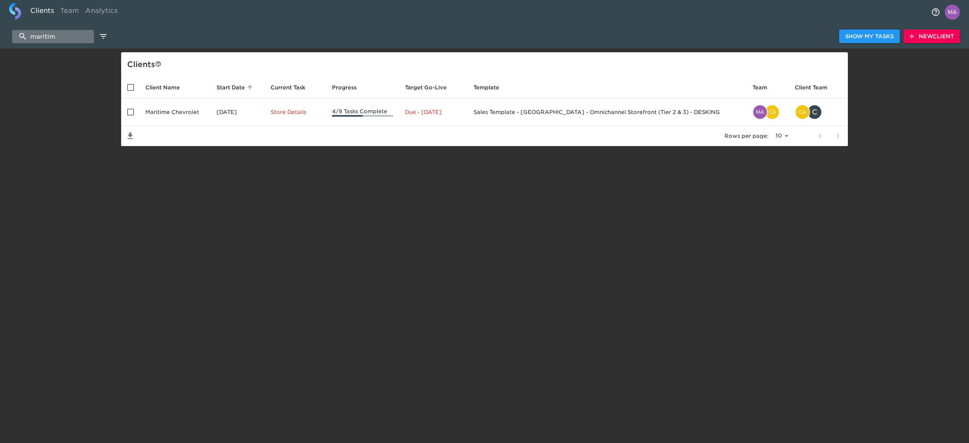
click at [91, 37] on input "maritim" at bounding box center [53, 36] width 82 height 13
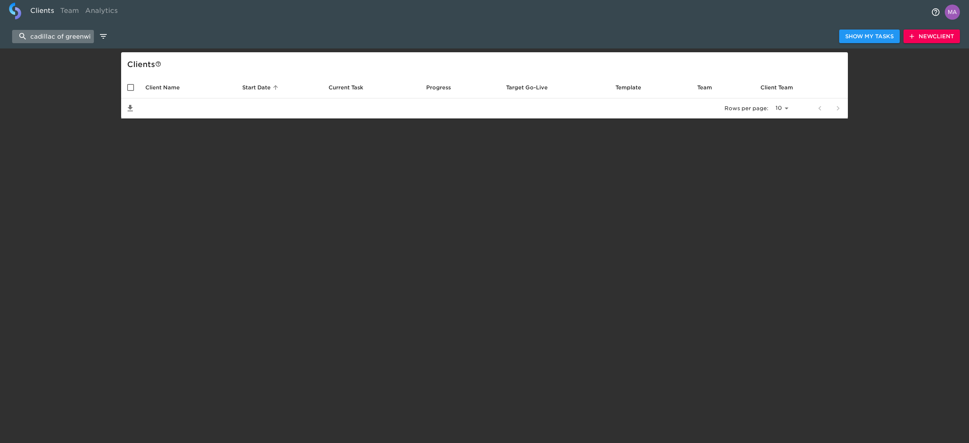
scroll to position [0, 7]
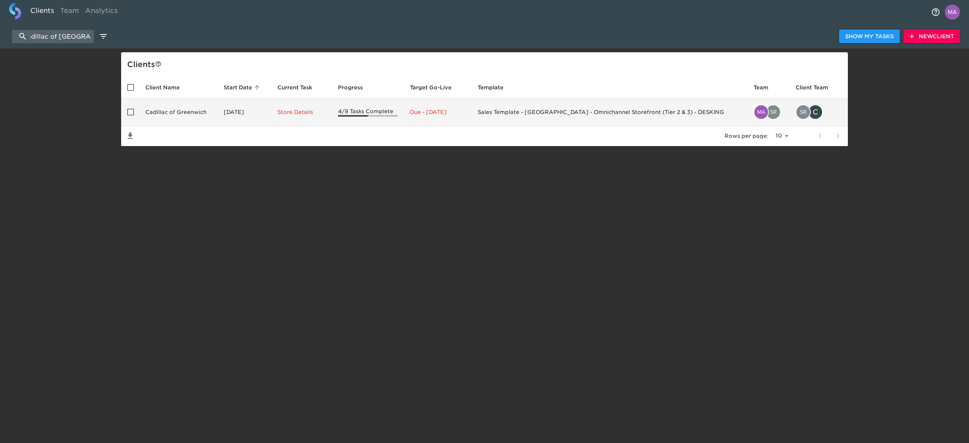
type input "cadillac of [GEOGRAPHIC_DATA]"
click at [195, 110] on td "Cadillac of Greenwich" at bounding box center [178, 112] width 78 height 28
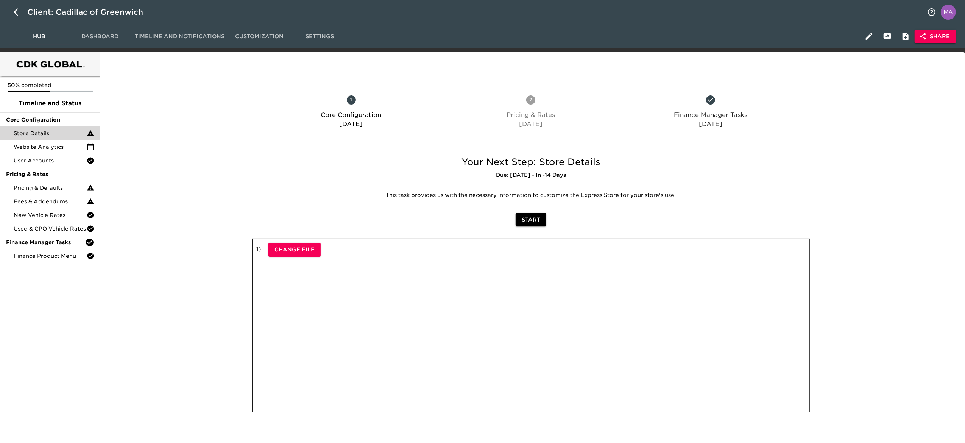
click at [49, 138] on div "Store Details" at bounding box center [50, 133] width 100 height 14
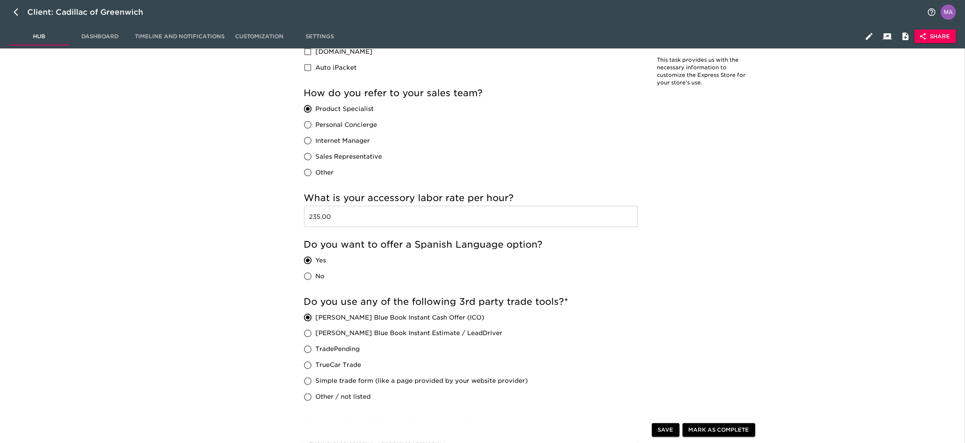
scroll to position [1060, 0]
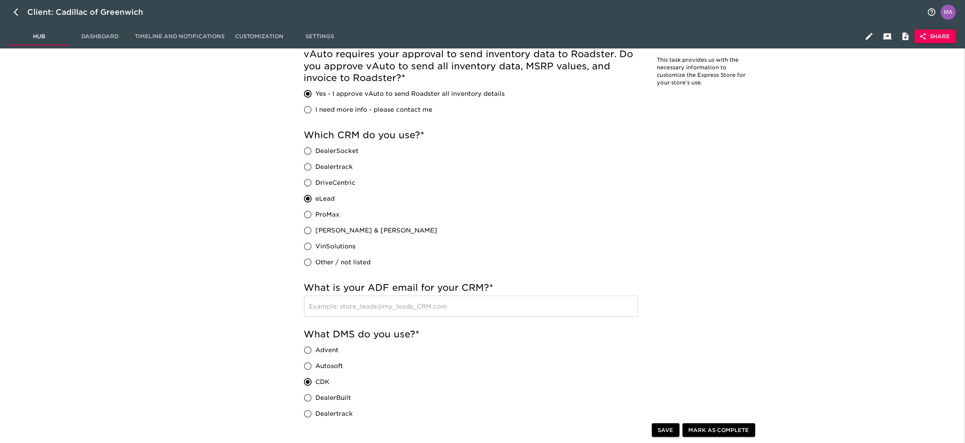
scroll to position [303, 0]
